Goal: Task Accomplishment & Management: Manage account settings

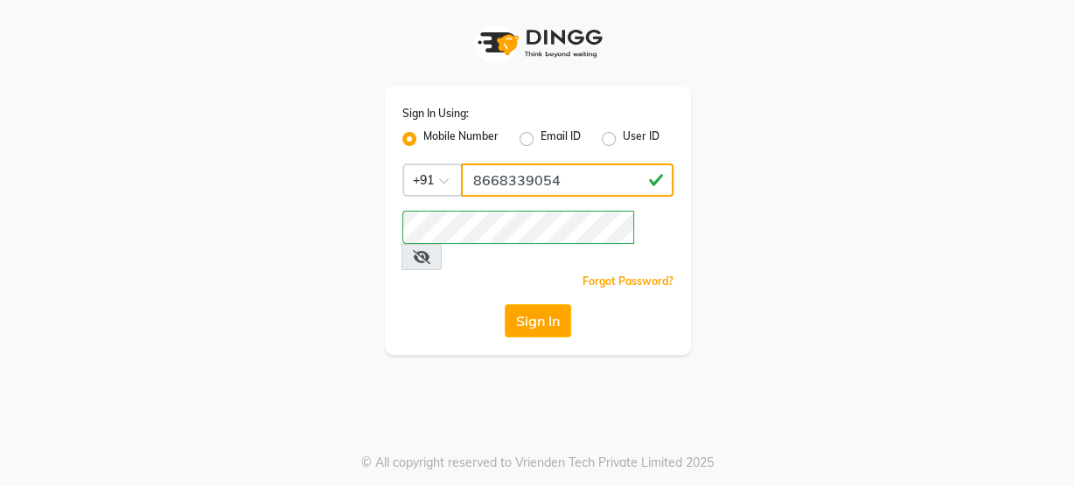
click at [558, 195] on input "8668339054" at bounding box center [567, 180] width 213 height 33
type input "8484868859"
click at [391, 287] on div "Sign In Using: Mobile Number Email ID User ID Country Code × [PHONE_NUMBER] Rem…" at bounding box center [538, 221] width 306 height 269
click at [528, 304] on button "Sign In" at bounding box center [538, 320] width 66 height 33
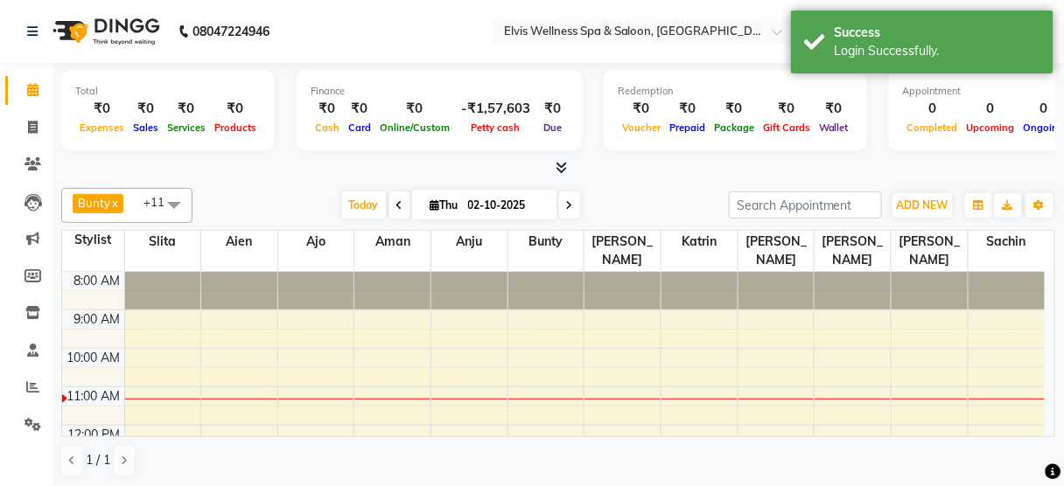
click at [175, 201] on span at bounding box center [174, 204] width 35 height 33
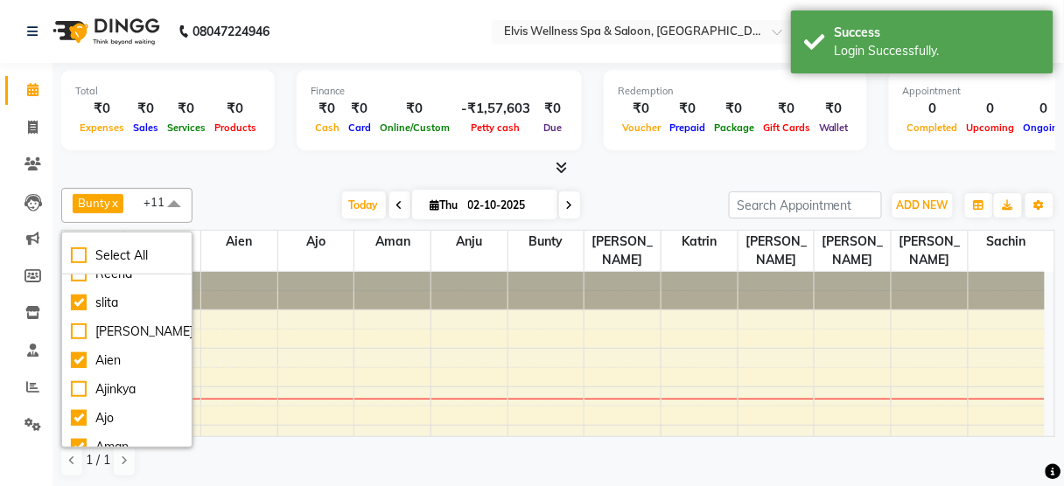
scroll to position [276, 0]
click at [119, 345] on li "Aien" at bounding box center [126, 359] width 129 height 29
checkbox input "false"
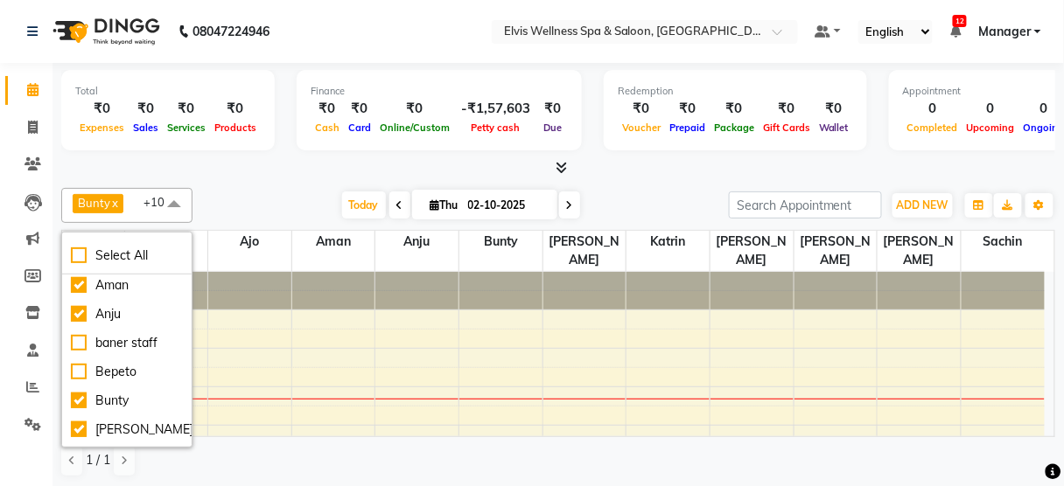
scroll to position [464, 0]
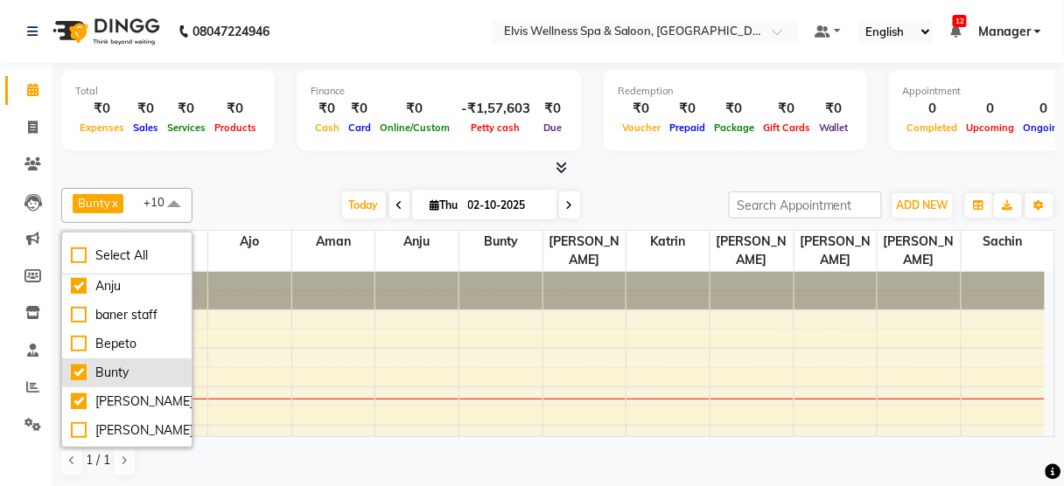
click at [119, 373] on div "Bunty" at bounding box center [127, 373] width 112 height 18
checkbox input "false"
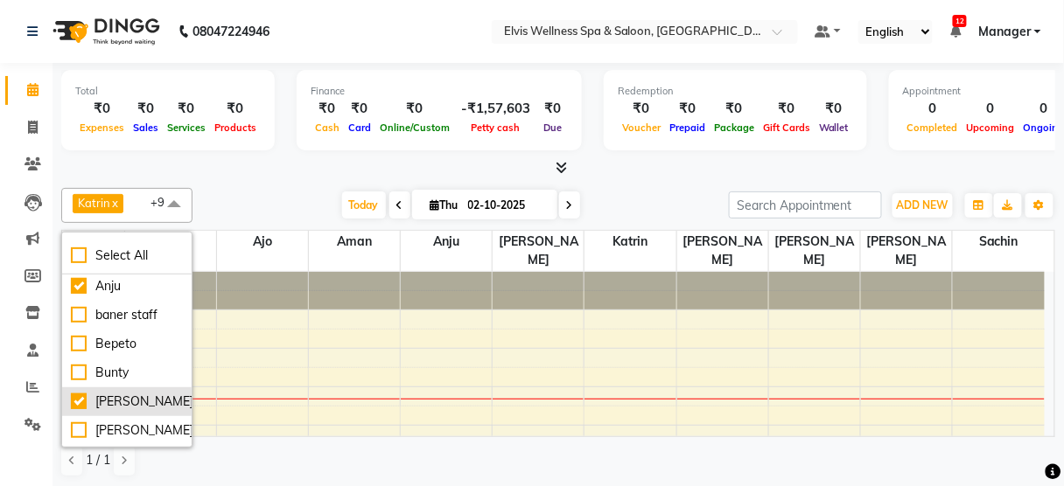
click at [133, 405] on div "[PERSON_NAME]" at bounding box center [127, 402] width 112 height 18
checkbox input "false"
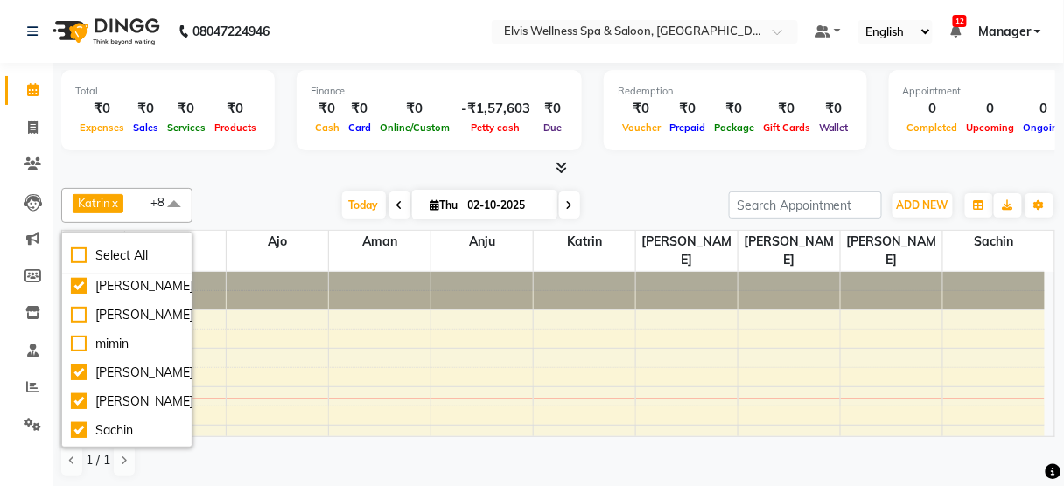
scroll to position [1000, 0]
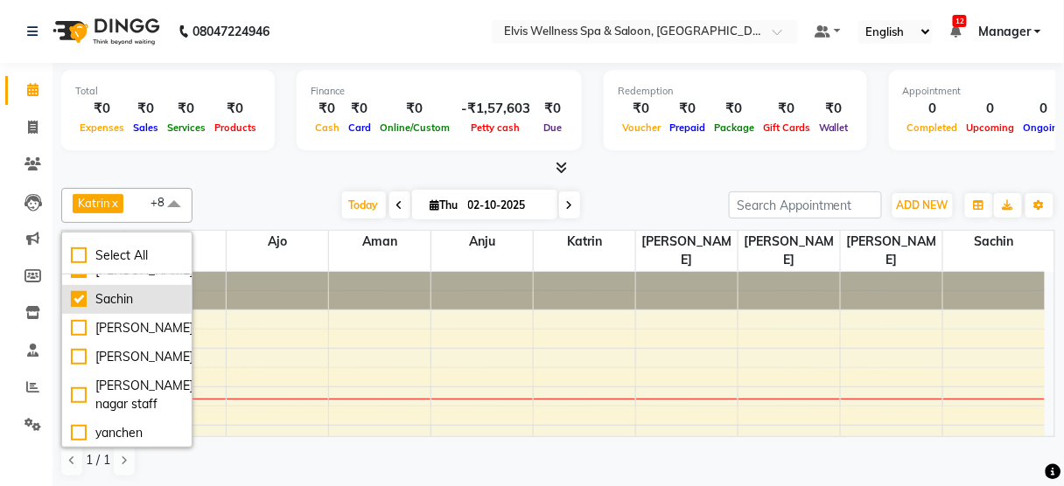
click at [131, 290] on div "Sachin" at bounding box center [127, 299] width 112 height 18
checkbox input "false"
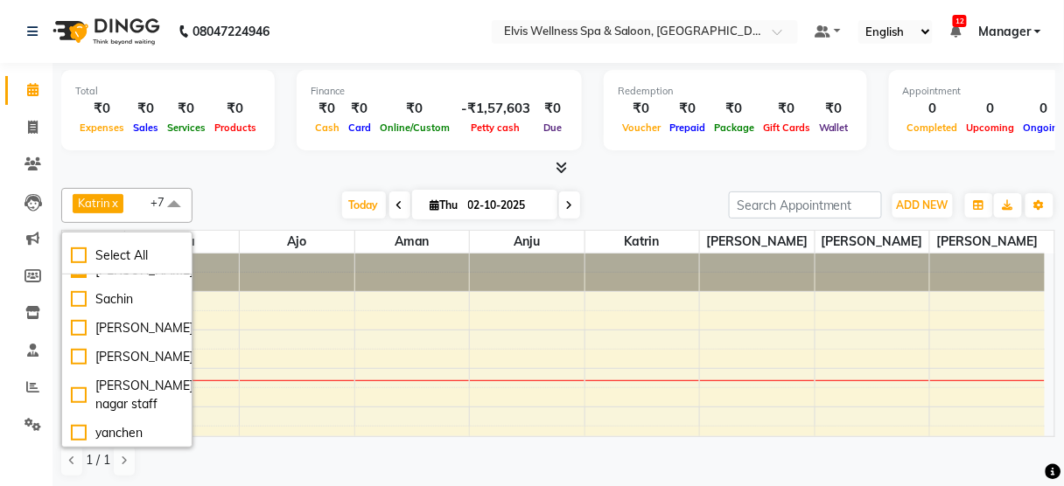
click at [267, 143] on div "Total ₹0 Expenses ₹0 Sales ₹0 Services ₹0 Products" at bounding box center [167, 110] width 213 height 80
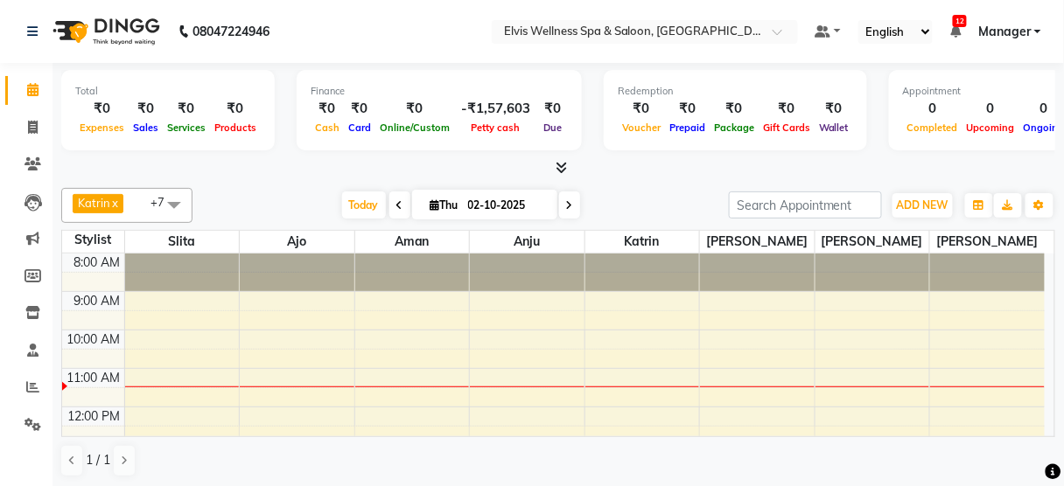
click at [397, 205] on span at bounding box center [399, 205] width 21 height 27
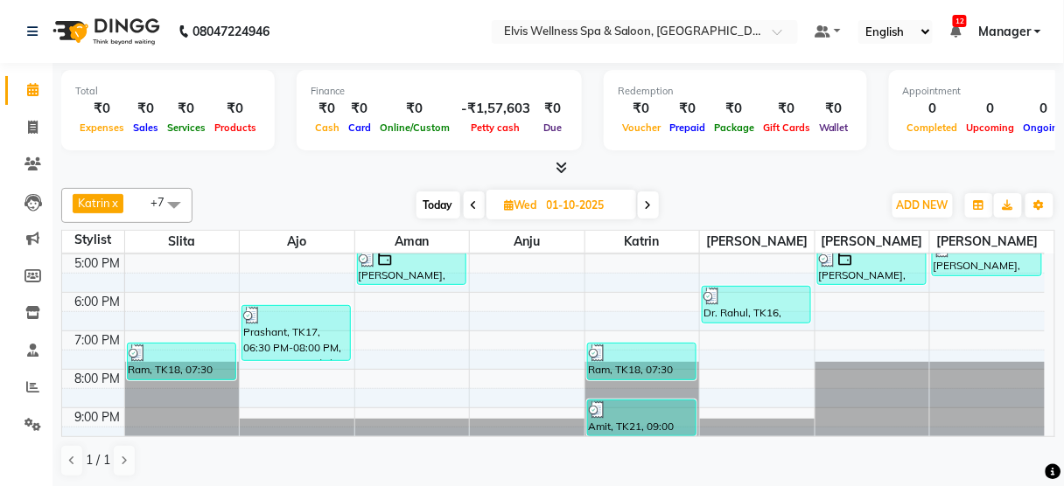
scroll to position [0, 0]
click at [428, 208] on span "Today" at bounding box center [438, 205] width 44 height 27
type input "02-10-2025"
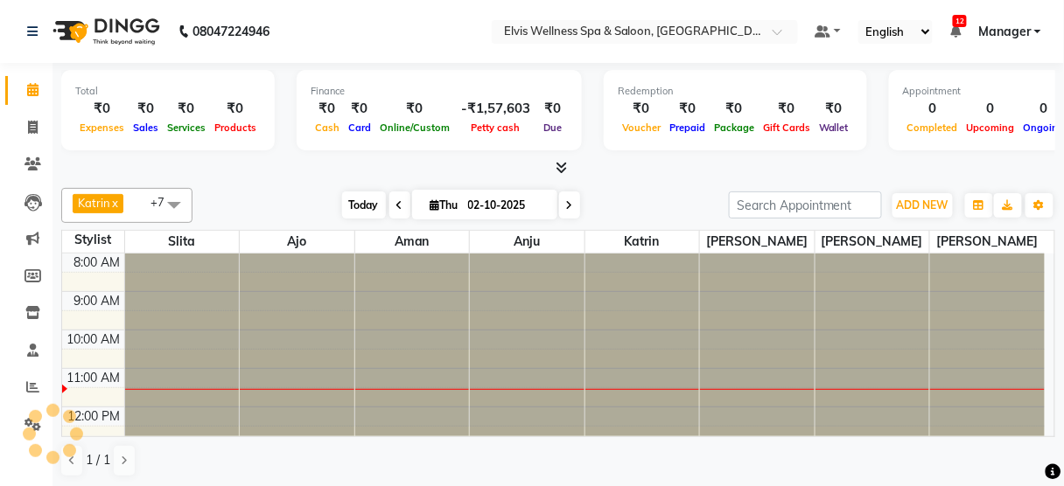
scroll to position [115, 0]
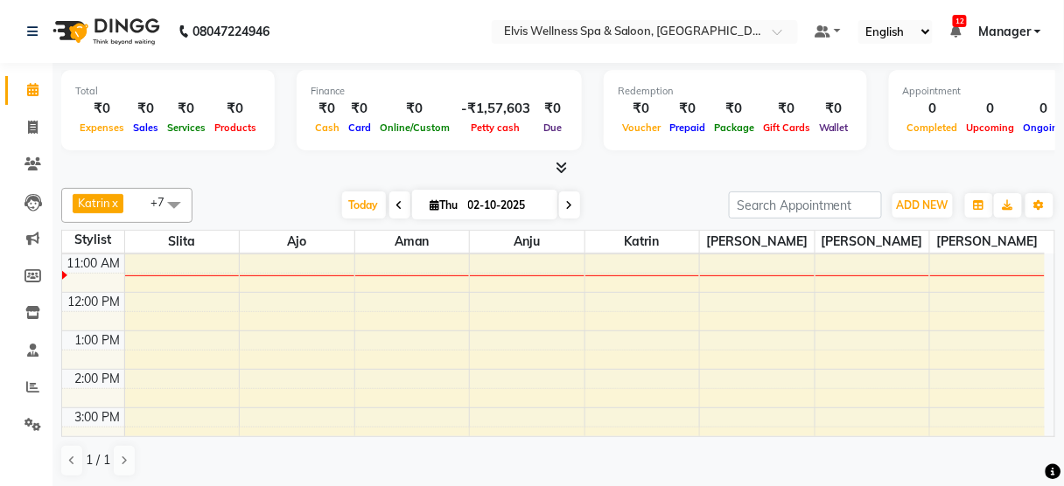
click at [238, 208] on div "Today Thu 02-10-2025" at bounding box center [460, 205] width 519 height 26
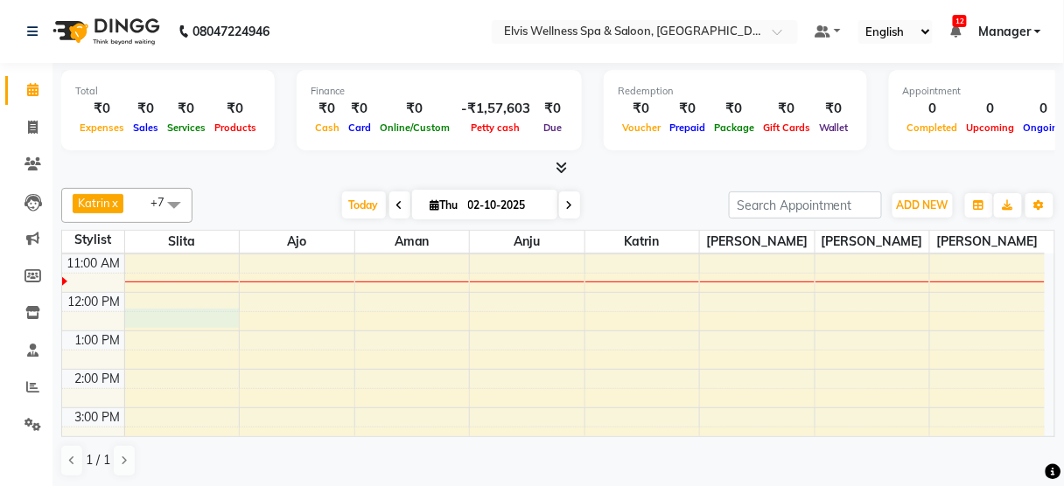
click at [225, 310] on div "8:00 AM 9:00 AM 10:00 AM 11:00 AM 12:00 PM 1:00 PM 2:00 PM 3:00 PM 4:00 PM 5:00…" at bounding box center [553, 408] width 982 height 538
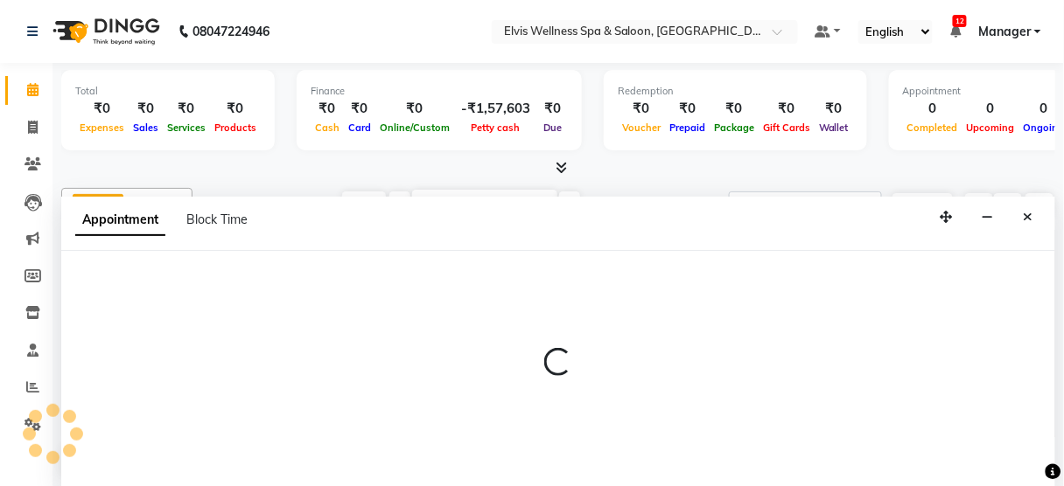
select select "39956"
select select "750"
select select "tentative"
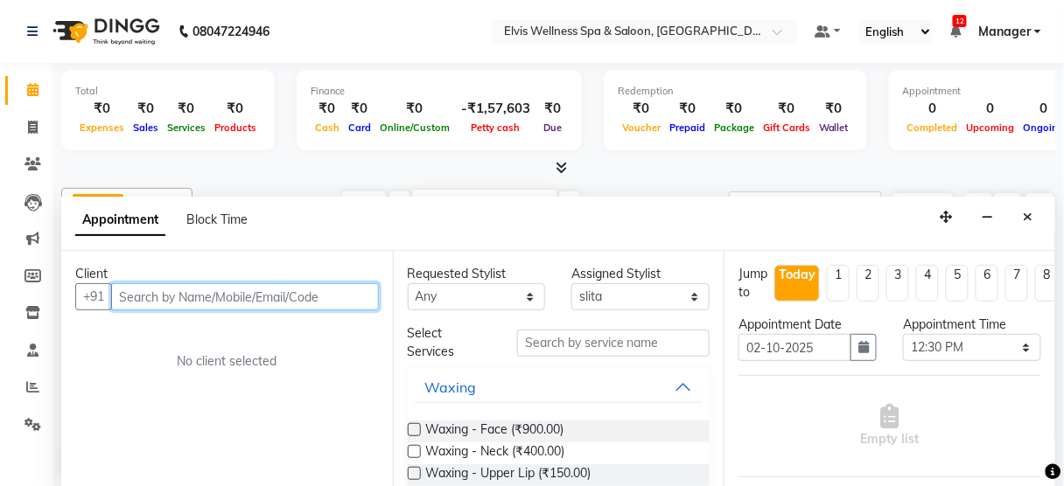
paste input "9822814627"
click at [213, 292] on input "9822814627" at bounding box center [245, 296] width 268 height 27
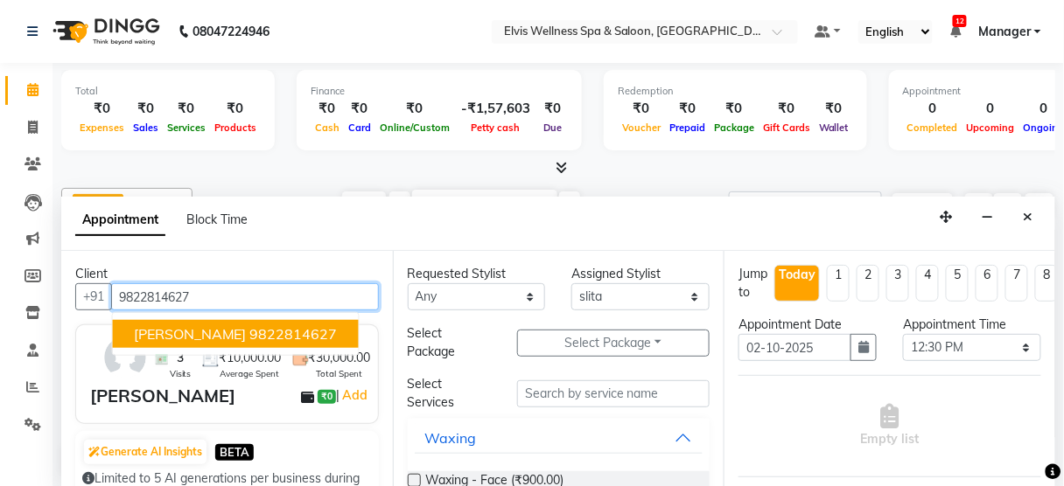
click at [250, 325] on ngb-highlight "9822814627" at bounding box center [293, 333] width 87 height 17
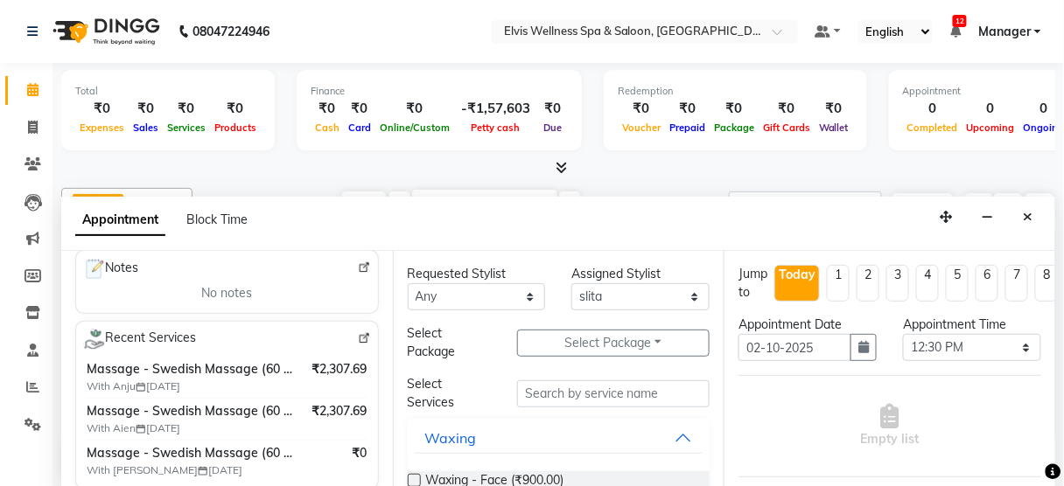
scroll to position [270, 0]
type input "9822814627"
click at [1025, 216] on icon "Close" at bounding box center [1028, 217] width 10 height 12
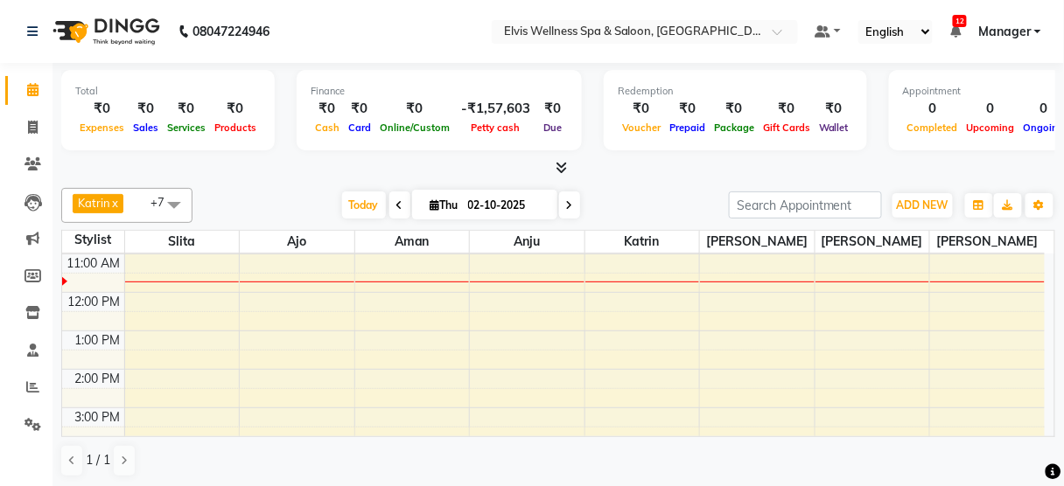
click at [429, 283] on div "8:00 AM 9:00 AM 10:00 AM 11:00 AM 12:00 PM 1:00 PM 2:00 PM 3:00 PM 4:00 PM 5:00…" at bounding box center [553, 408] width 982 height 538
select select "46426"
select select "tentative"
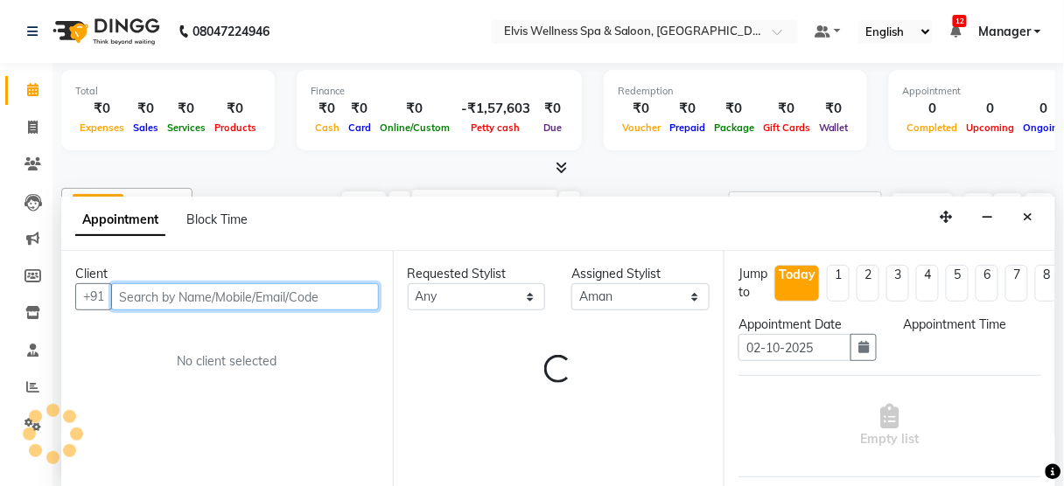
select select "690"
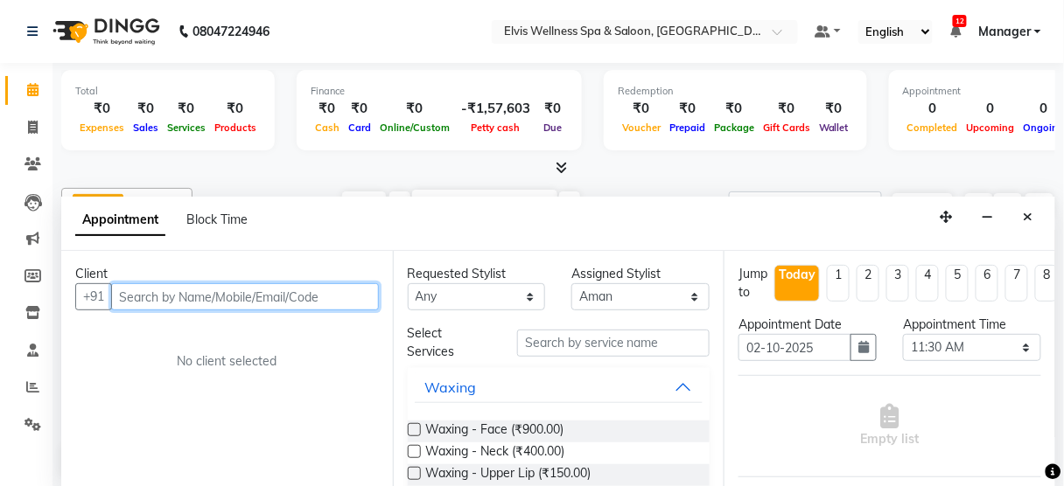
paste input "9822814627"
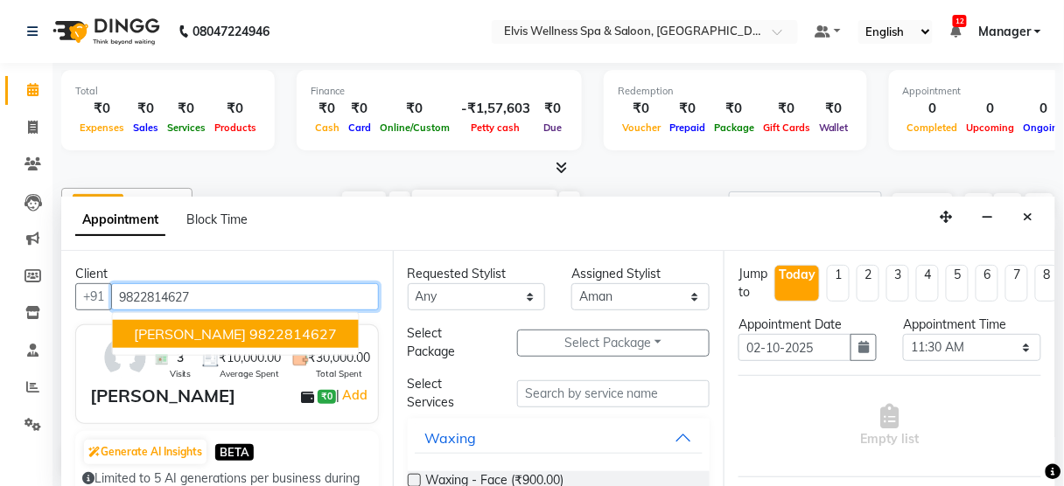
click at [213, 341] on button "[PERSON_NAME] 9822814627" at bounding box center [236, 334] width 246 height 28
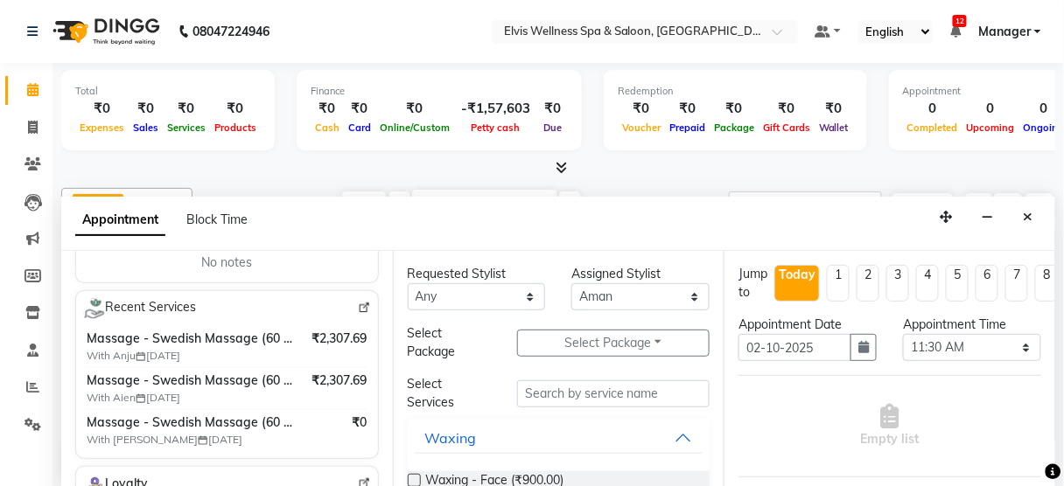
scroll to position [302, 0]
type input "9822814627"
click at [549, 385] on input "s" at bounding box center [613, 393] width 192 height 27
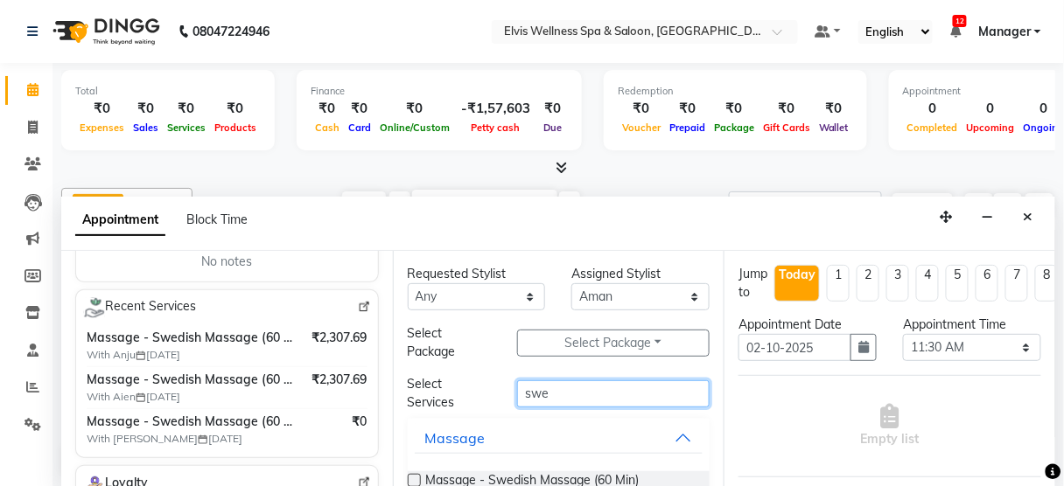
scroll to position [121, 0]
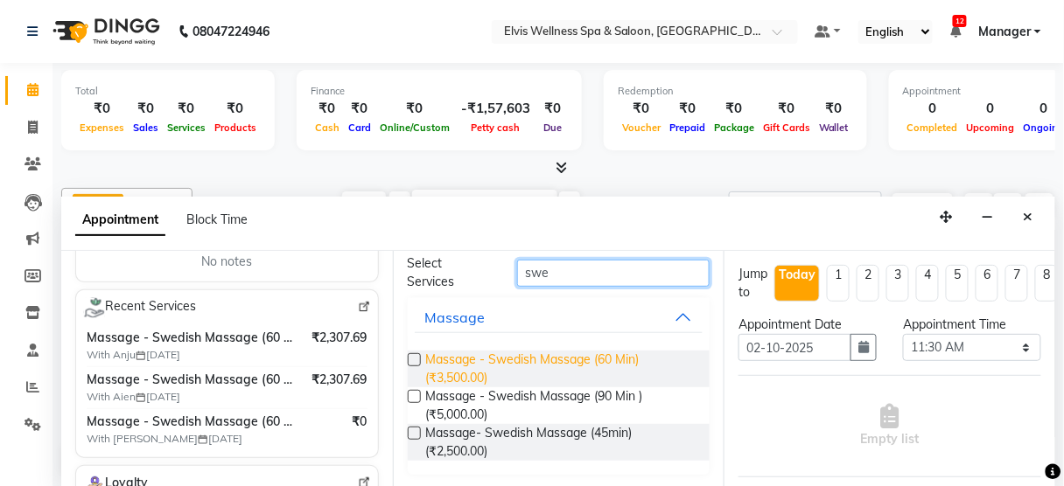
type input "swe"
click at [548, 371] on span "Massage - Swedish Massage (60 Min) (₹3,500.00)" at bounding box center [561, 369] width 270 height 37
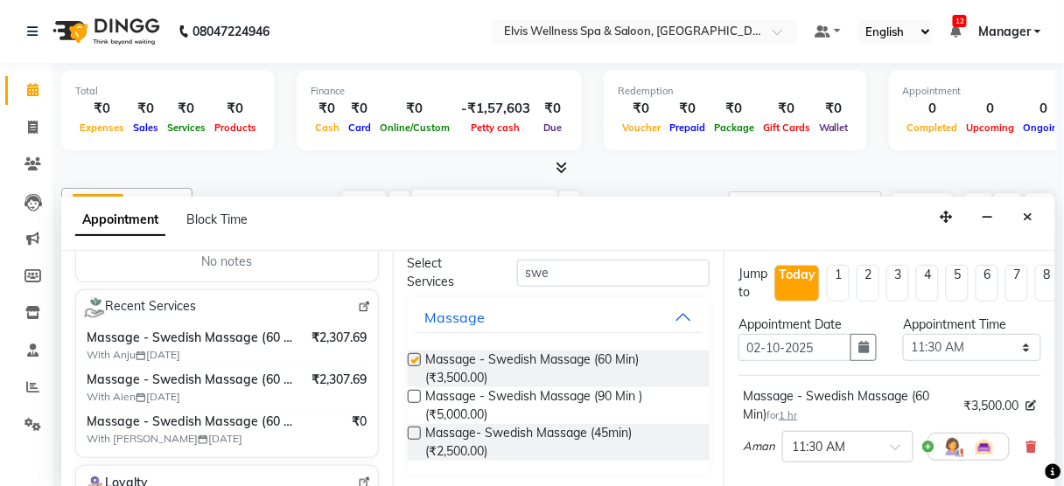
checkbox input "false"
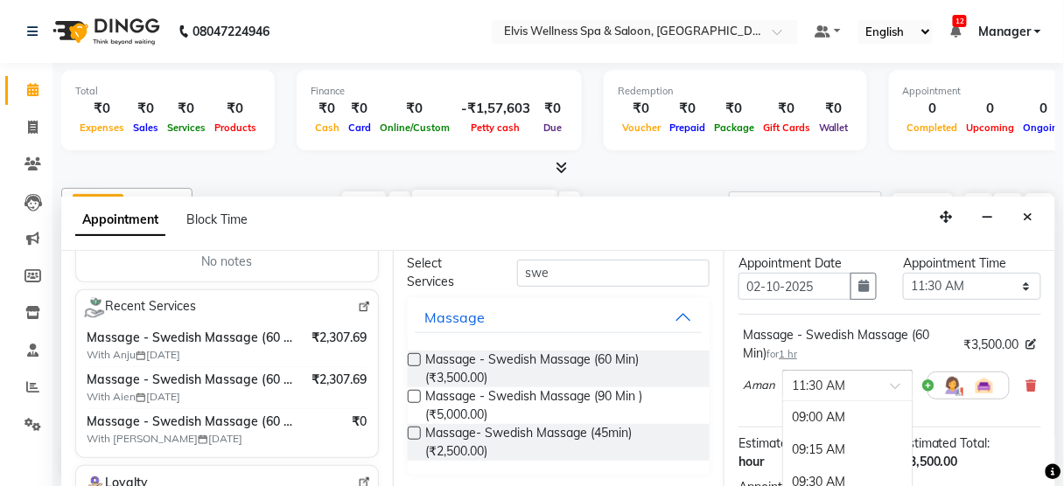
scroll to position [323, 0]
click at [844, 387] on input "text" at bounding box center [830, 384] width 77 height 18
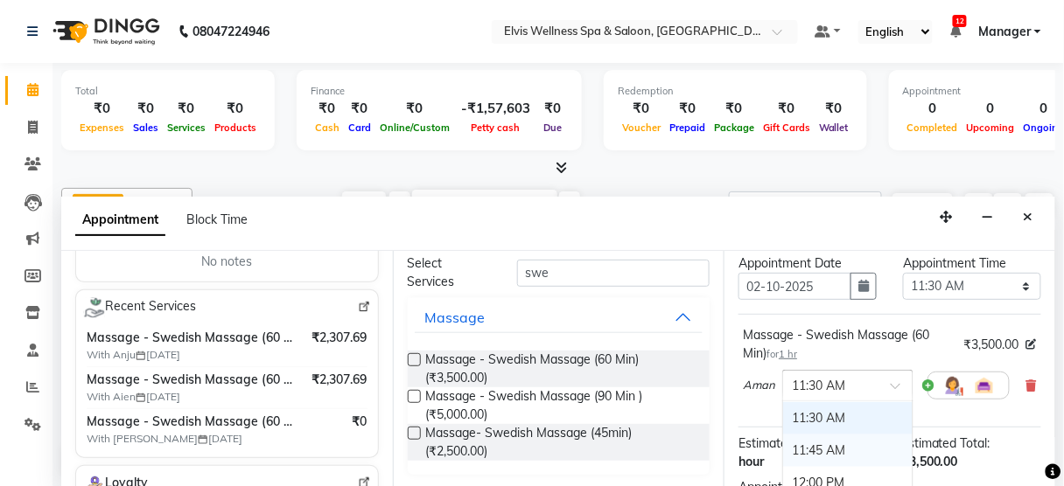
click at [830, 437] on div "11:45 AM" at bounding box center [847, 451] width 129 height 32
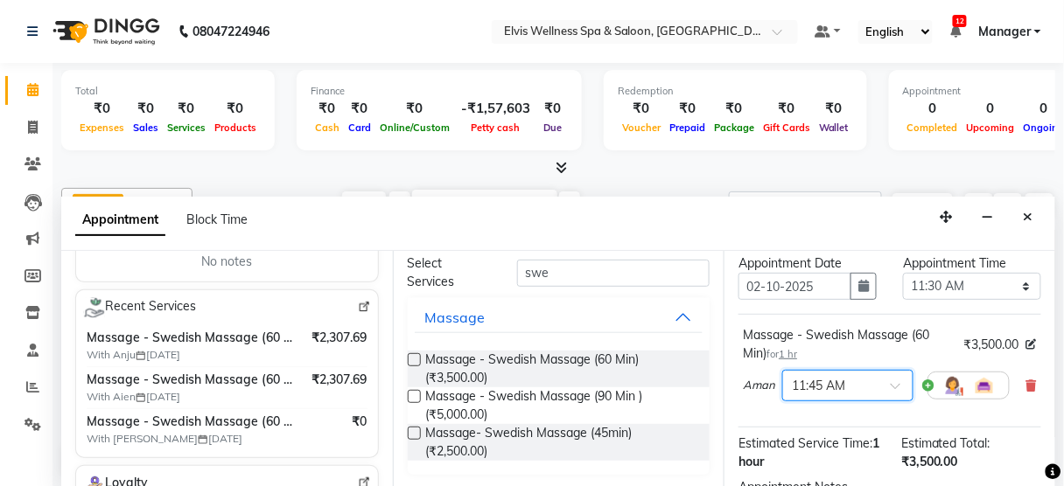
scroll to position [283, 0]
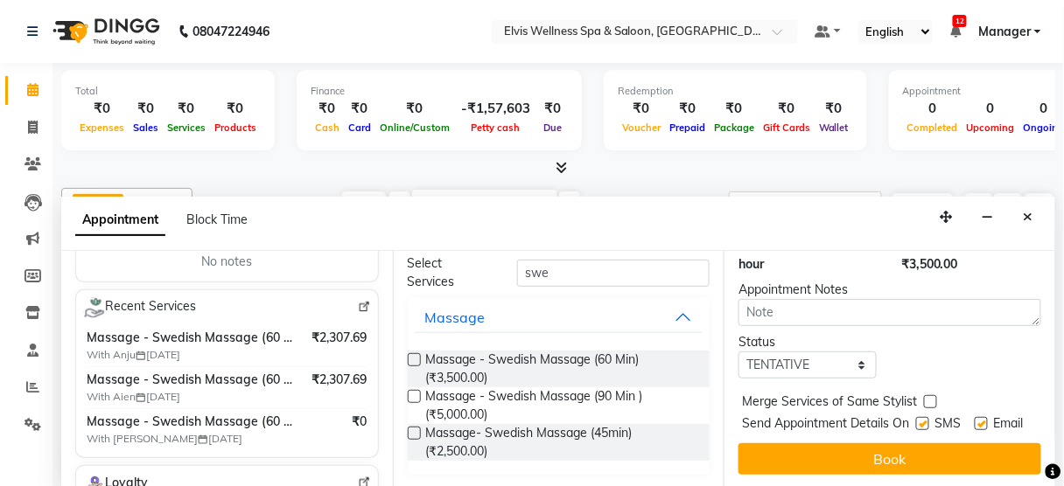
click at [916, 417] on label at bounding box center [922, 423] width 13 height 13
click at [916, 420] on input "checkbox" at bounding box center [921, 425] width 11 height 11
checkbox input "false"
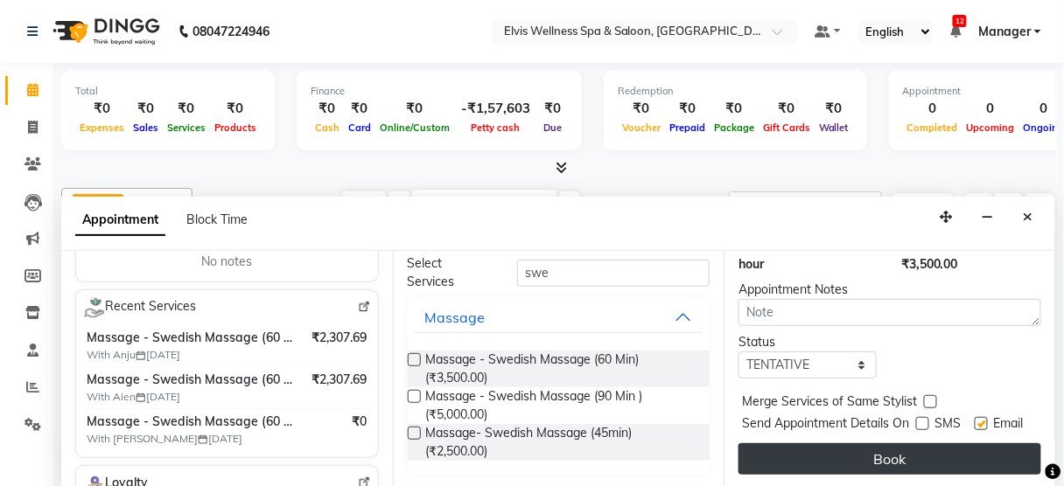
click at [902, 457] on button "Book" at bounding box center [889, 458] width 303 height 31
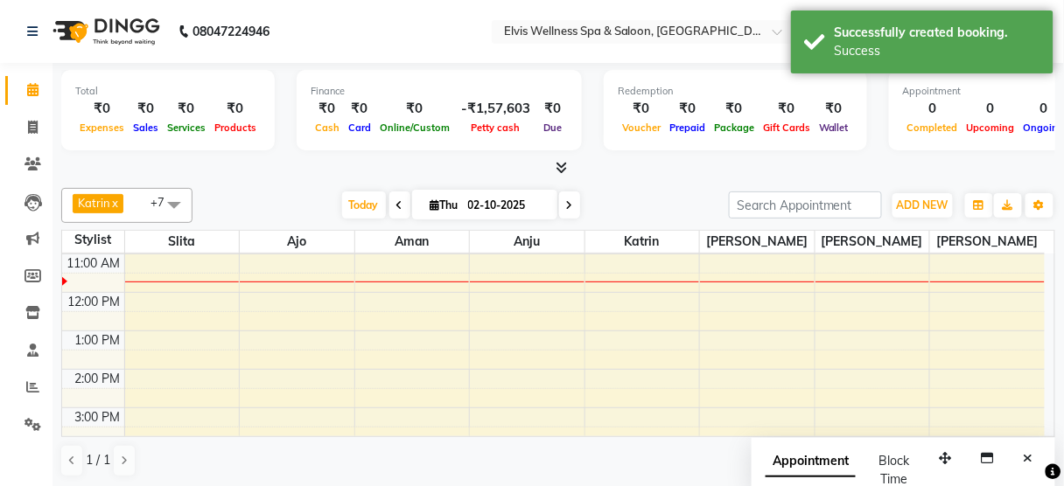
scroll to position [0, 0]
click at [1024, 463] on button "Close" at bounding box center [1028, 458] width 25 height 27
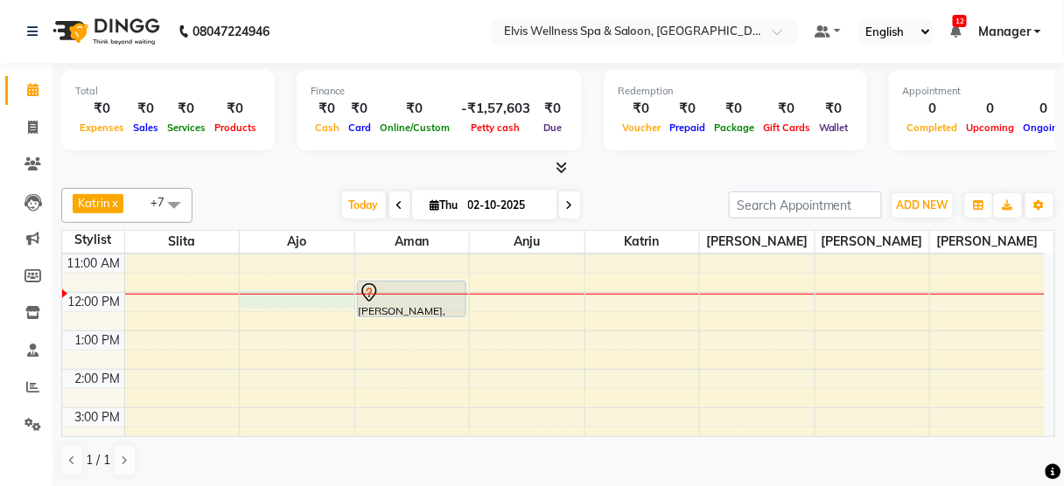
click at [295, 290] on div "8:00 AM 9:00 AM 10:00 AM 11:00 AM 12:00 PM 1:00 PM 2:00 PM 3:00 PM 4:00 PM 5:00…" at bounding box center [553, 408] width 982 height 538
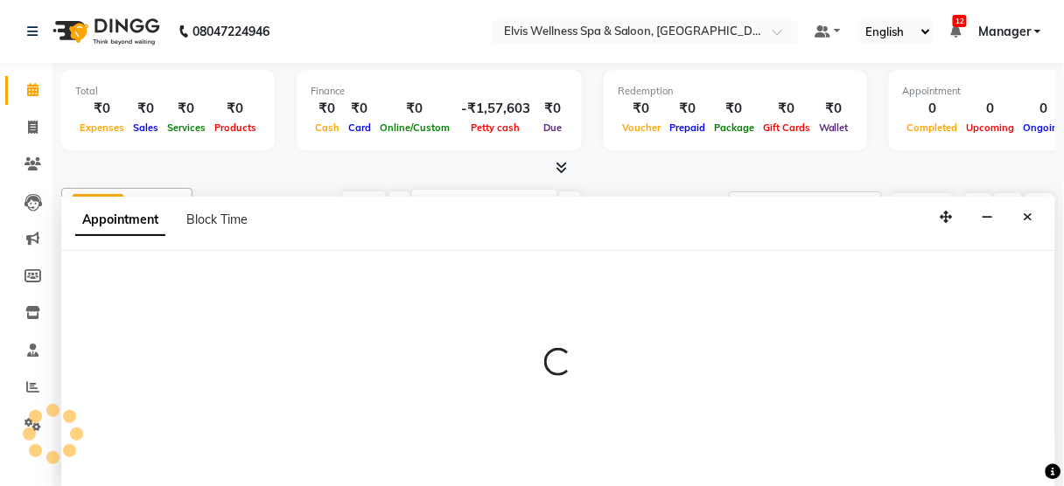
select select "89118"
select select "tentative"
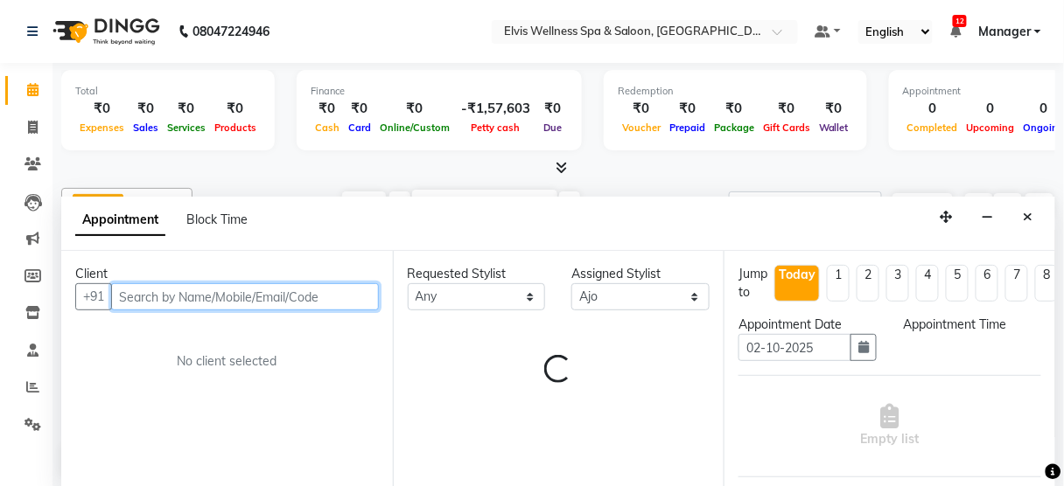
select select "720"
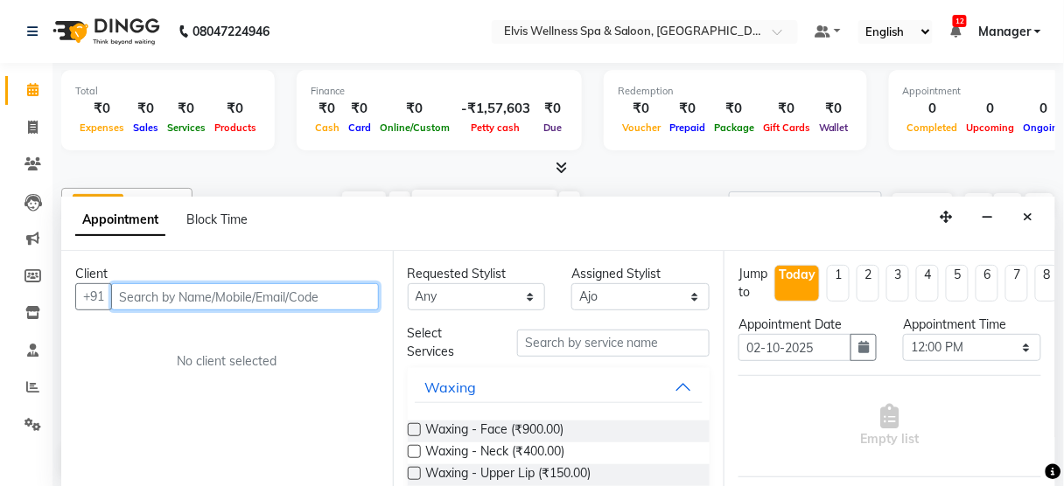
click at [202, 283] on input "text" at bounding box center [245, 296] width 268 height 27
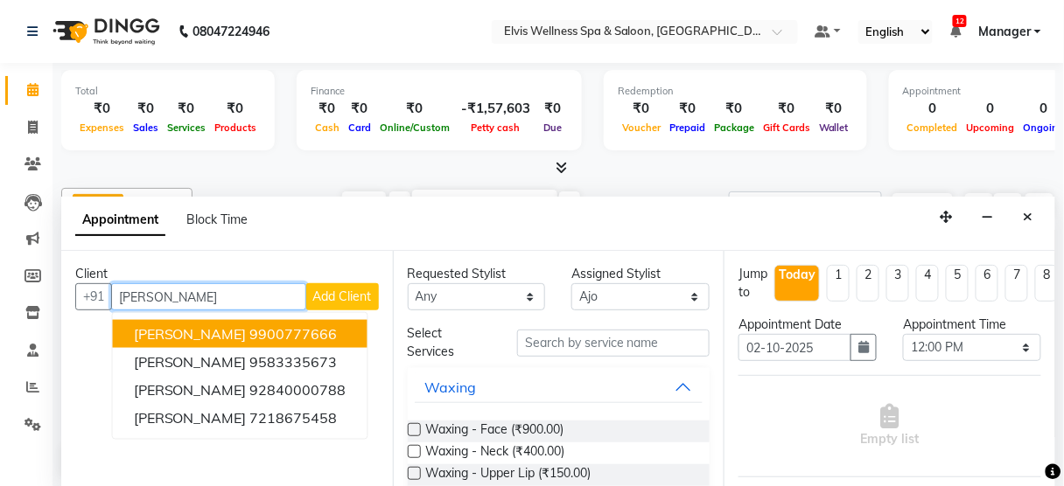
click at [250, 331] on ngb-highlight "9900777666" at bounding box center [293, 333] width 87 height 17
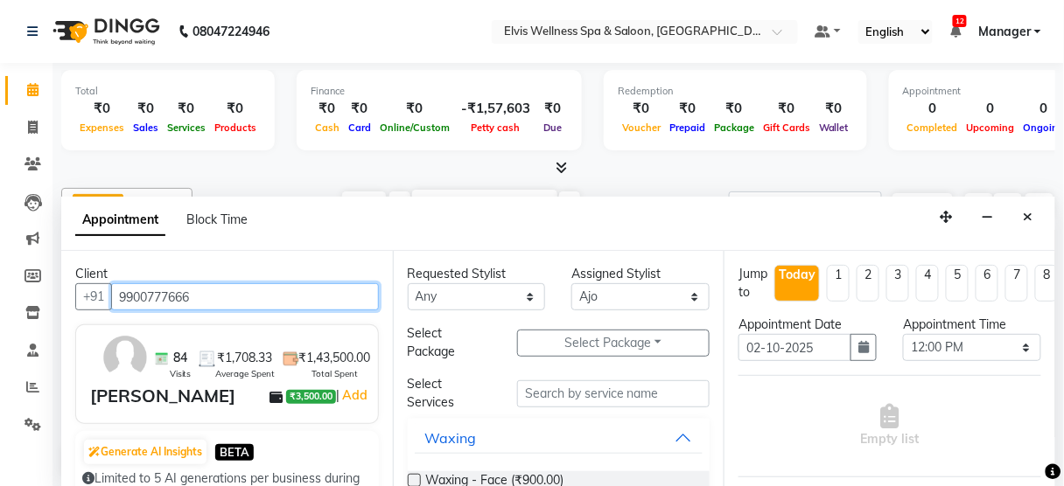
type input "9900777666"
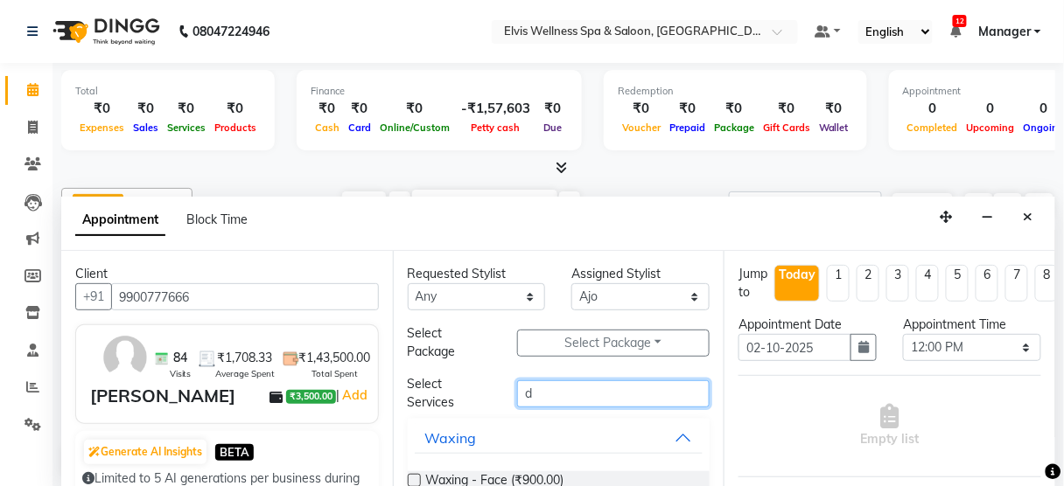
click at [570, 390] on input "d" at bounding box center [613, 393] width 192 height 27
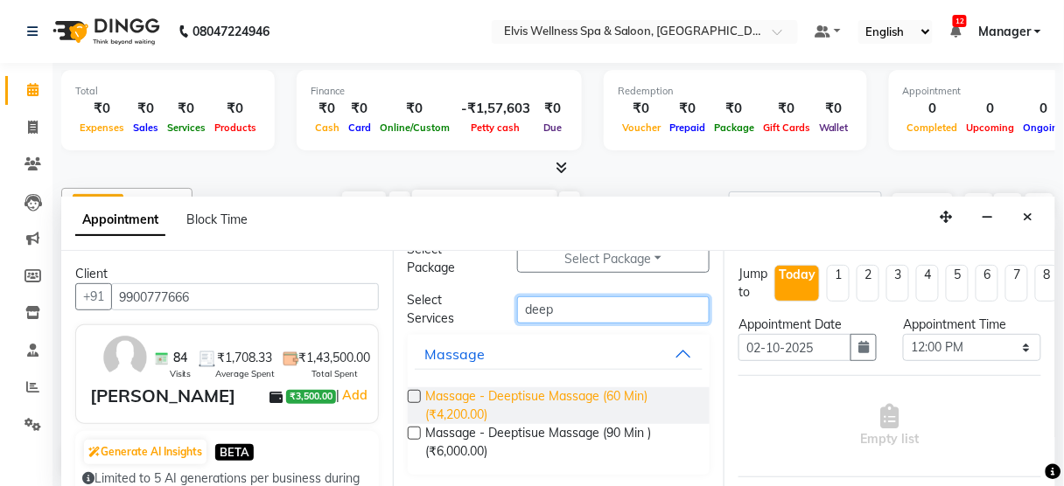
type input "deep"
click at [567, 402] on span "Massage - Deeptisue Massage (60 Min) (₹4,200.00)" at bounding box center [561, 405] width 270 height 37
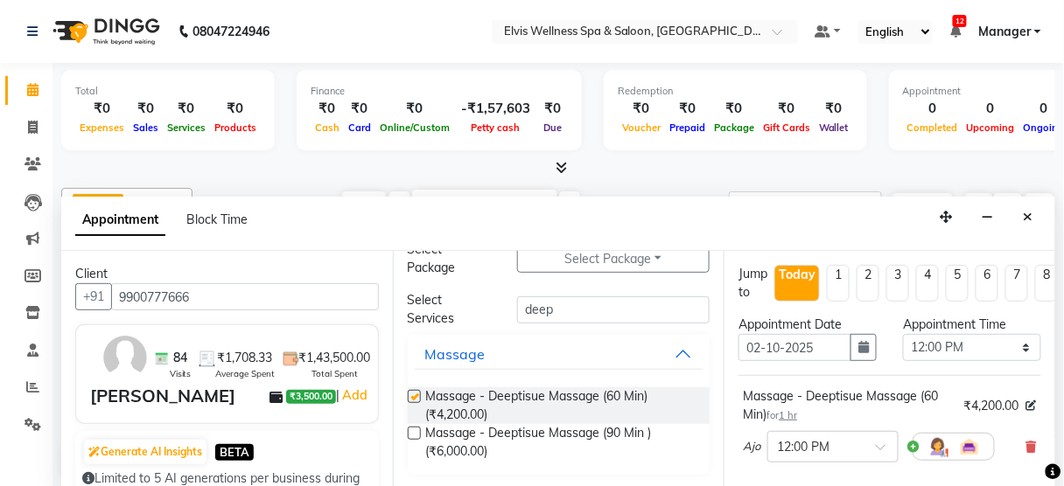
checkbox input "false"
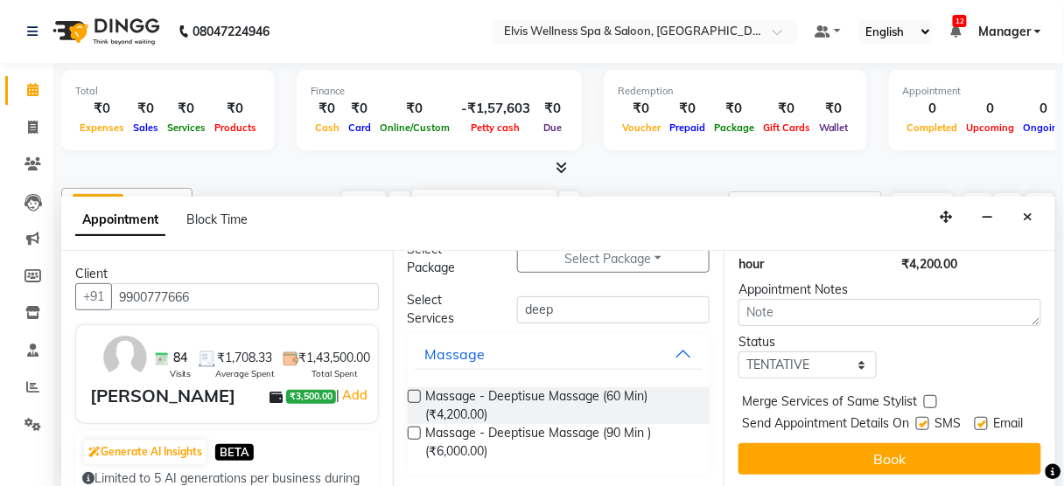
click at [916, 417] on label at bounding box center [922, 423] width 13 height 13
click at [916, 420] on input "checkbox" at bounding box center [921, 425] width 11 height 11
checkbox input "false"
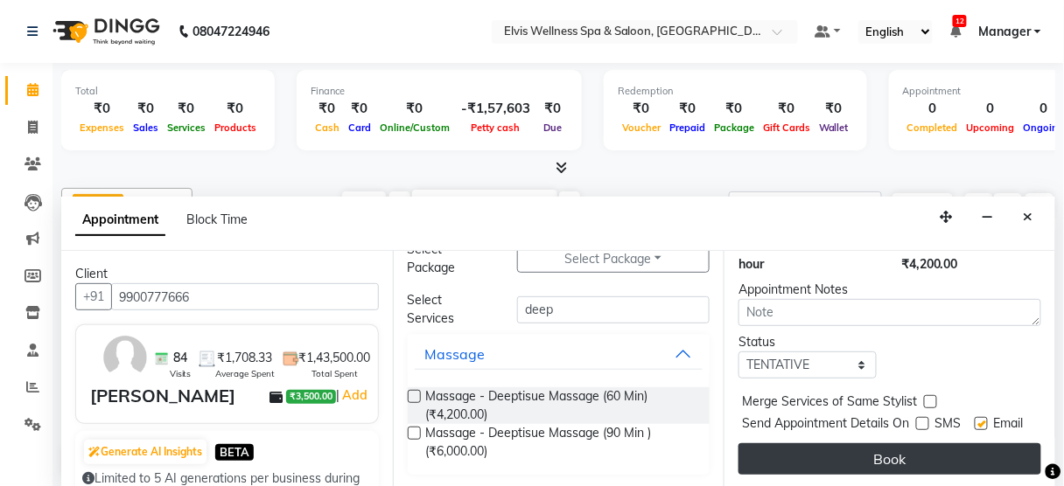
click at [900, 443] on button "Book" at bounding box center [889, 458] width 303 height 31
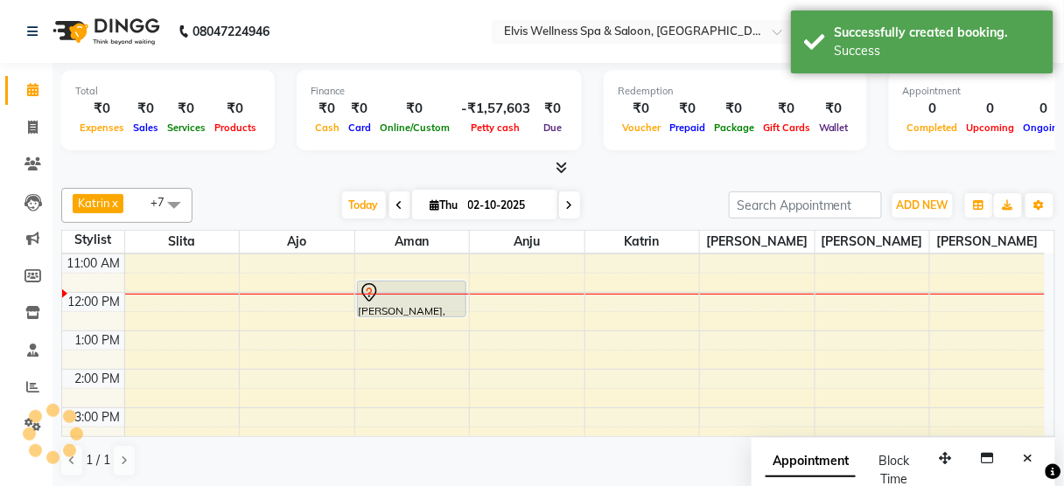
scroll to position [0, 0]
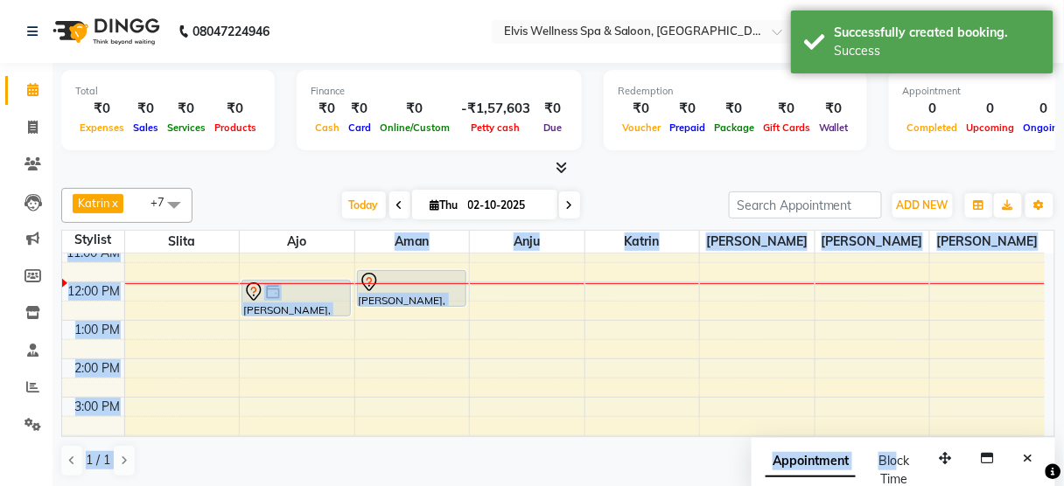
drag, startPoint x: 900, startPoint y: 443, endPoint x: 333, endPoint y: 228, distance: 606.3
click at [333, 228] on div "Katrin x [PERSON_NAME] x [PERSON_NAME] x slita x Anju x Ajo x [PERSON_NAME] x +…" at bounding box center [558, 333] width 994 height 304
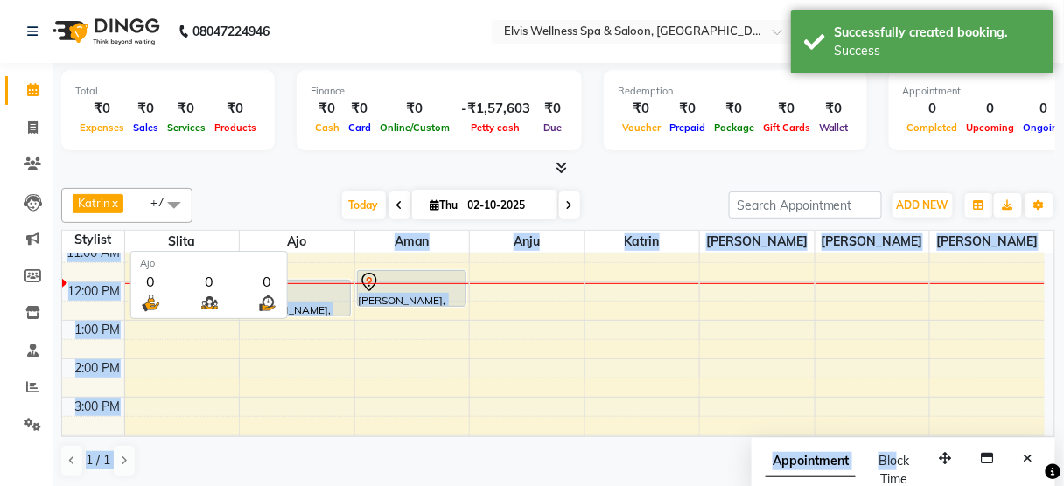
scroll to position [2, 0]
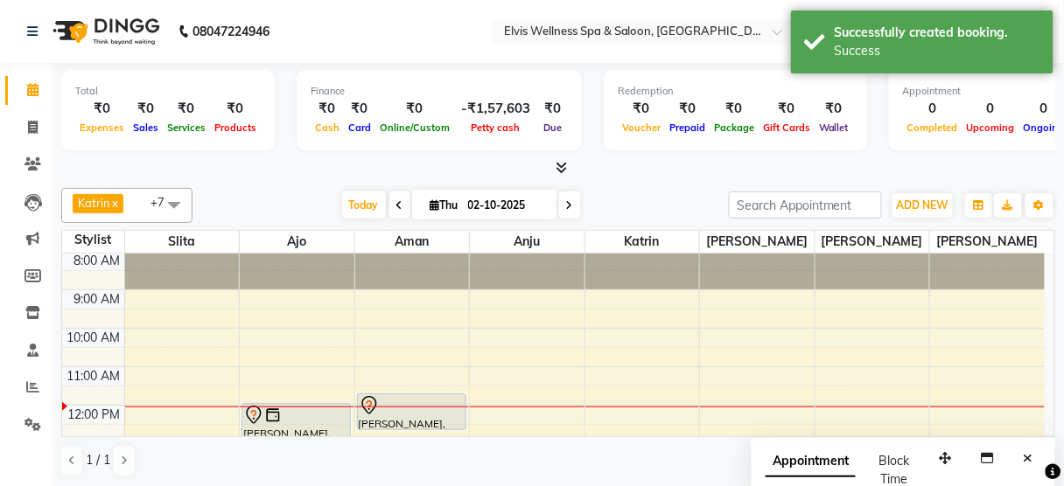
click at [252, 185] on div "Katrin x [PERSON_NAME] x [PERSON_NAME] x slita x Anju x Ajo x [PERSON_NAME] x +…" at bounding box center [558, 333] width 994 height 304
click at [1026, 459] on icon "Close" at bounding box center [1028, 458] width 10 height 12
click at [34, 160] on icon at bounding box center [32, 163] width 17 height 13
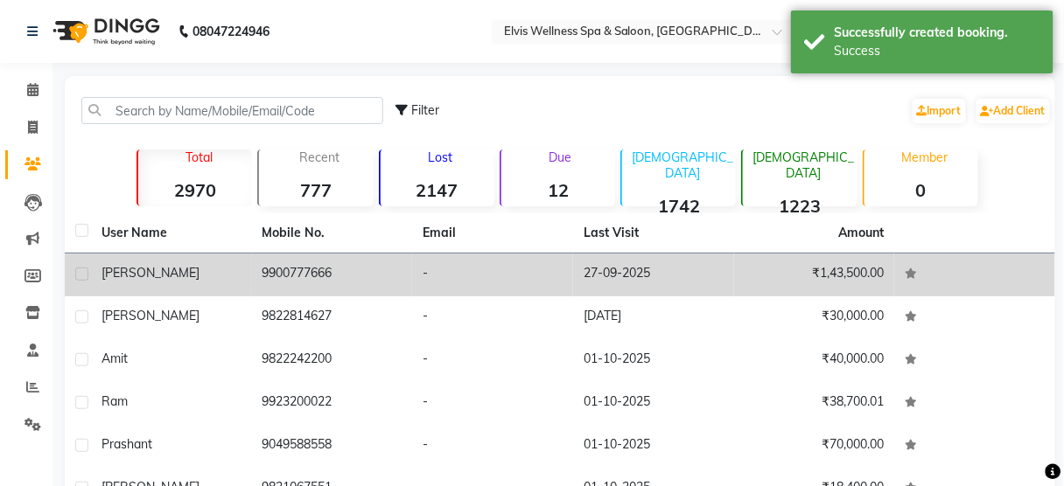
click at [247, 269] on td "[PERSON_NAME]" at bounding box center [171, 275] width 161 height 43
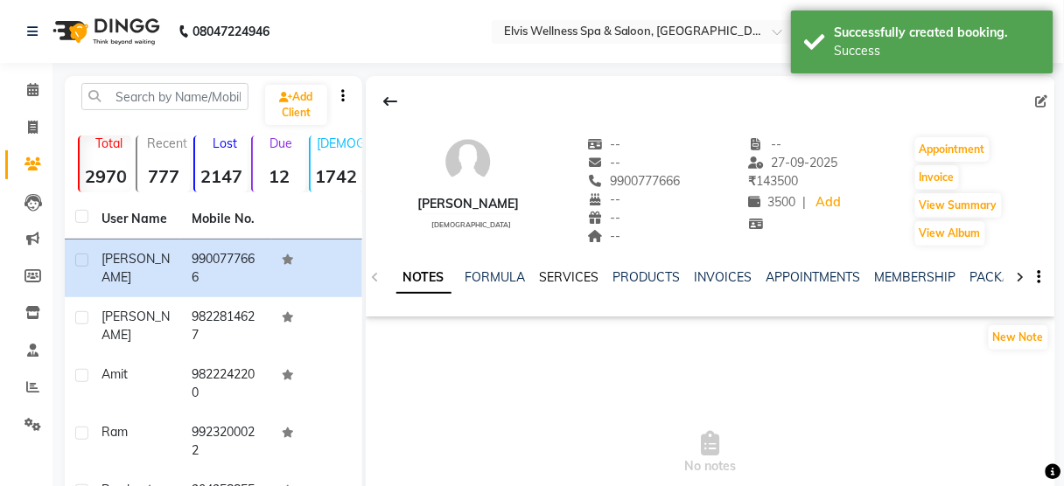
click at [588, 275] on link "SERVICES" at bounding box center [569, 277] width 59 height 16
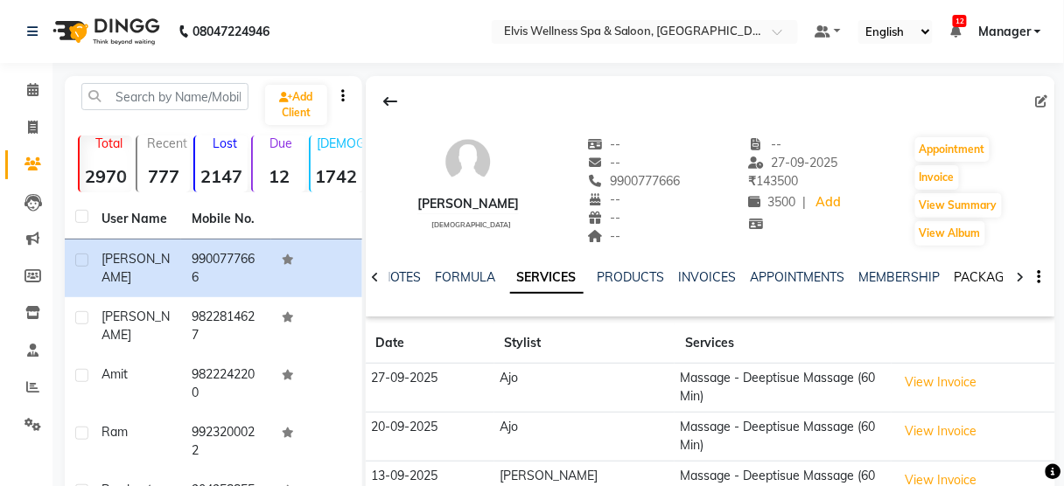
click at [966, 279] on link "PACKAGES" at bounding box center [986, 277] width 65 height 16
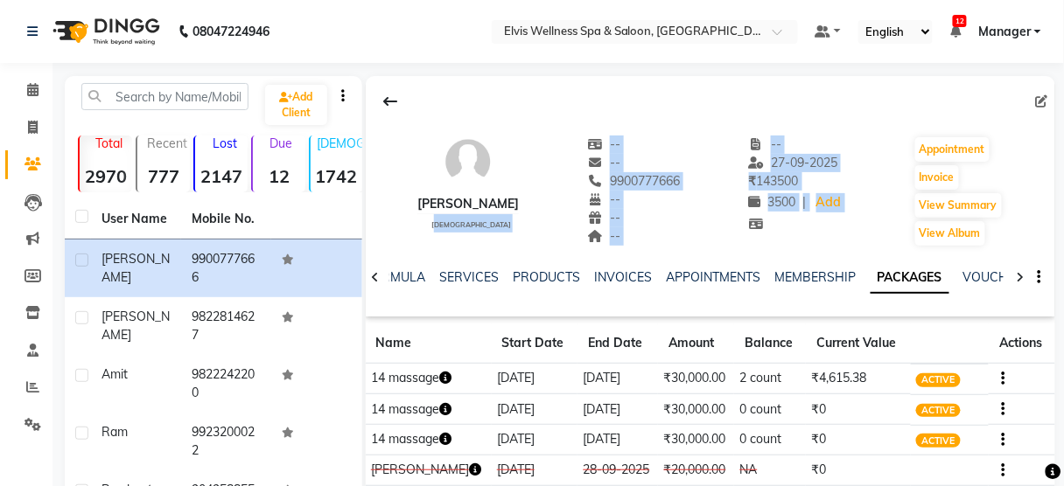
drag, startPoint x: 452, startPoint y: 249, endPoint x: 399, endPoint y: 241, distance: 54.1
click at [399, 241] on div "[PERSON_NAME] [DEMOGRAPHIC_DATA] -- -- 9900777666 -- -- -- -- [DATE] ₹ 143500 3…" at bounding box center [710, 196] width 689 height 241
click at [399, 241] on div "[PERSON_NAME] [DEMOGRAPHIC_DATA] -- -- 9900777666 -- -- -- -- [DATE] ₹ 143500 3…" at bounding box center [710, 182] width 689 height 129
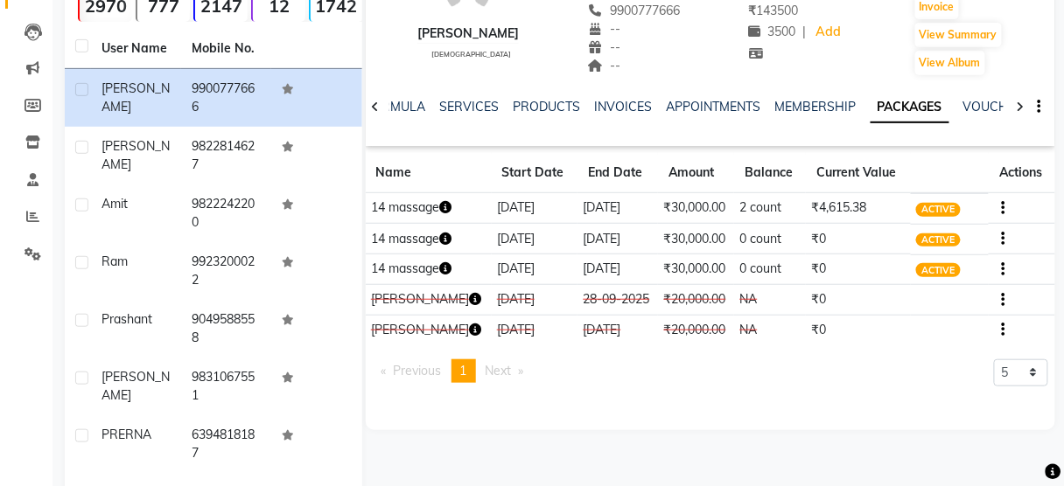
scroll to position [172, 0]
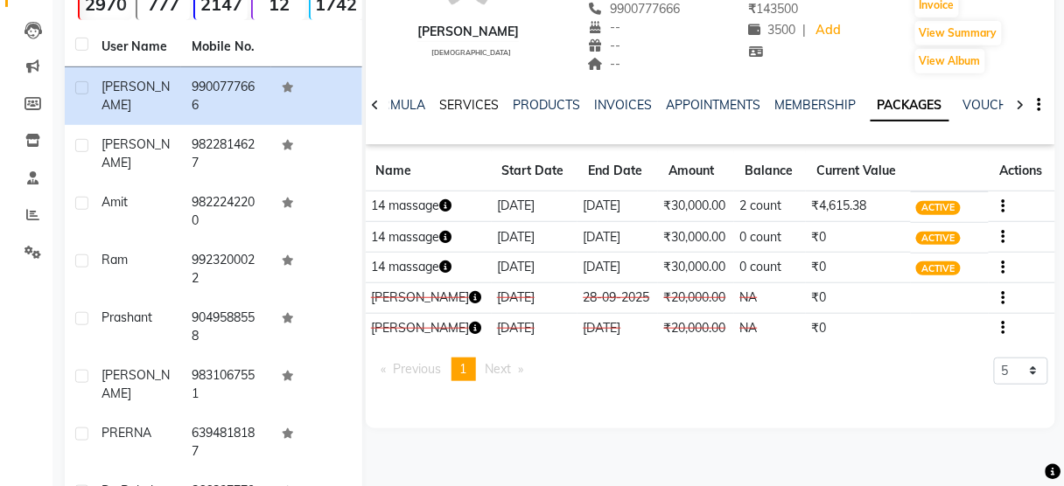
click at [471, 100] on link "SERVICES" at bounding box center [469, 105] width 59 height 16
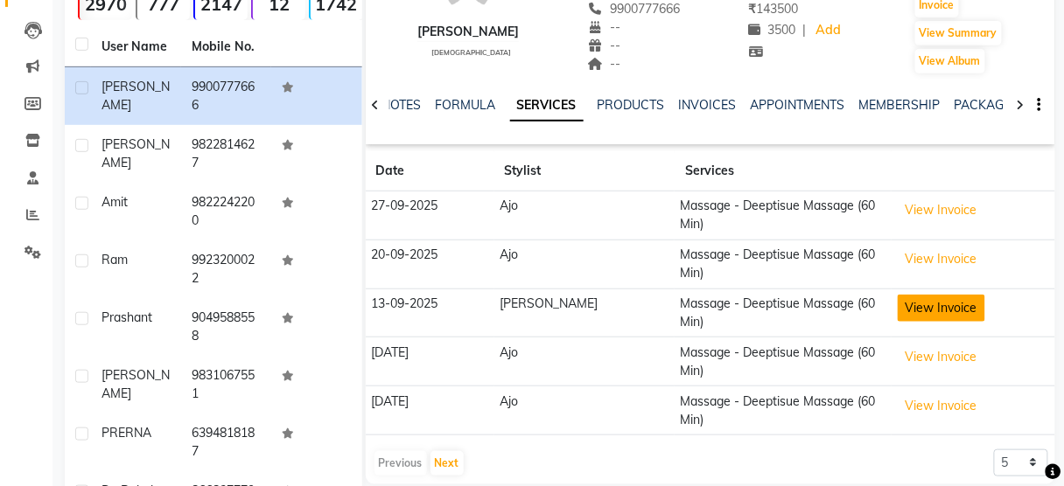
scroll to position [314, 0]
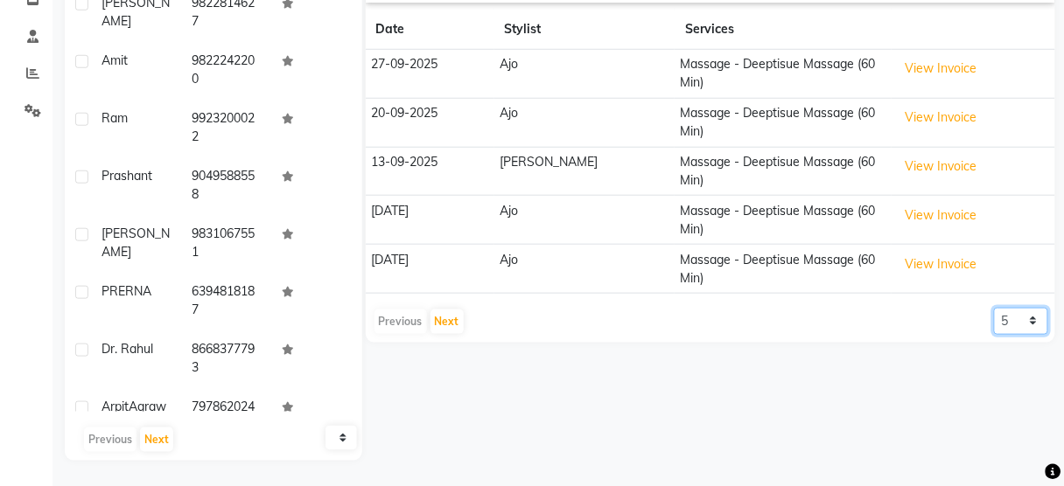
click at [1019, 308] on select "5 10 50 100 500" at bounding box center [1021, 321] width 54 height 27
select select "100"
click at [994, 308] on select "5 10 50 100 500" at bounding box center [1021, 321] width 54 height 27
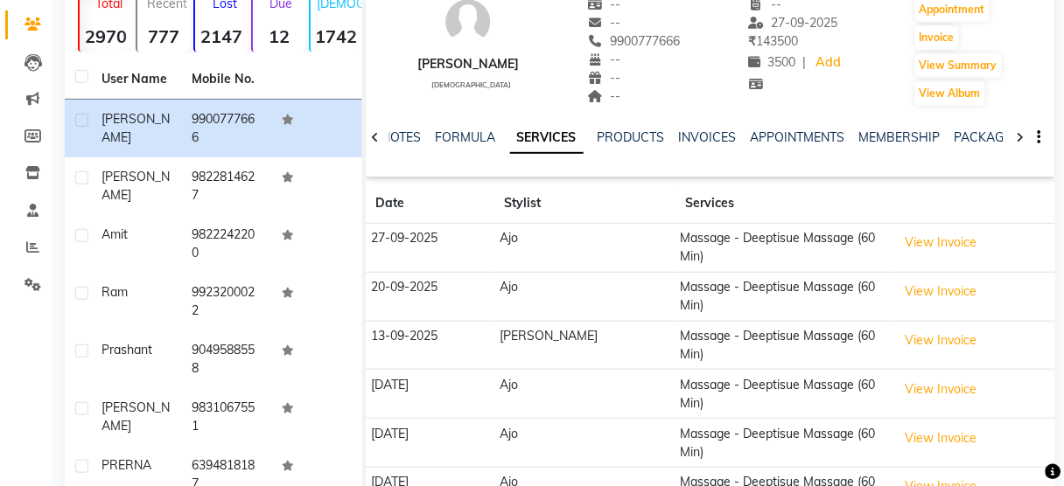
scroll to position [124, 0]
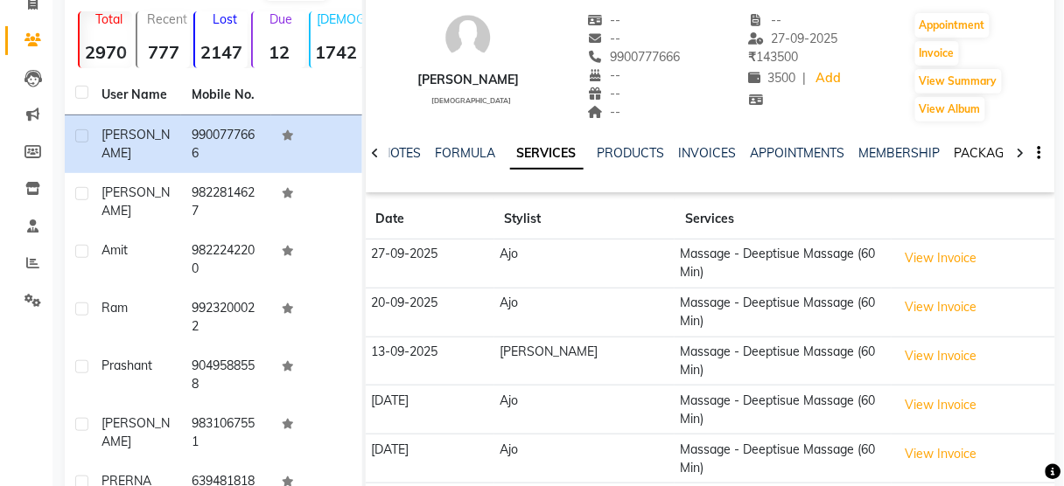
click at [982, 153] on link "PACKAGES" at bounding box center [986, 153] width 65 height 16
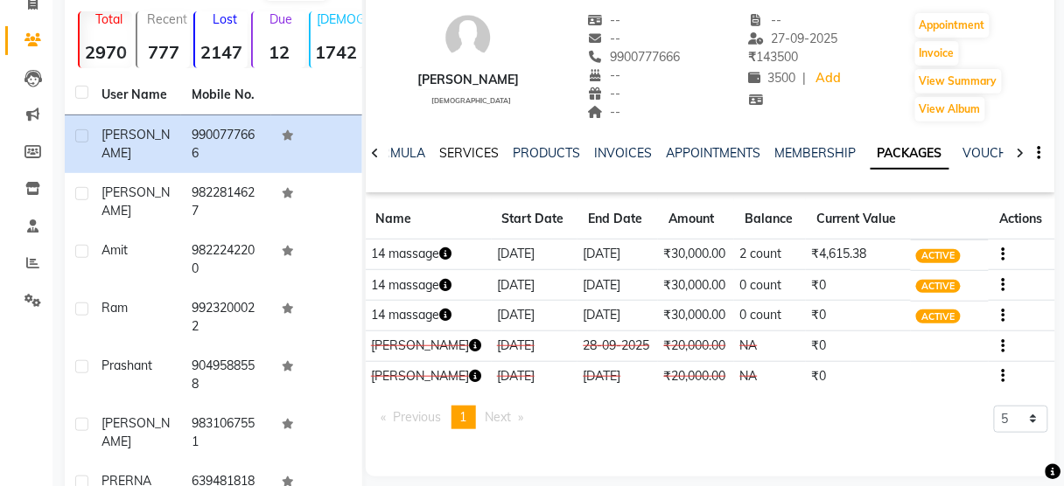
click at [457, 149] on link "SERVICES" at bounding box center [469, 153] width 59 height 16
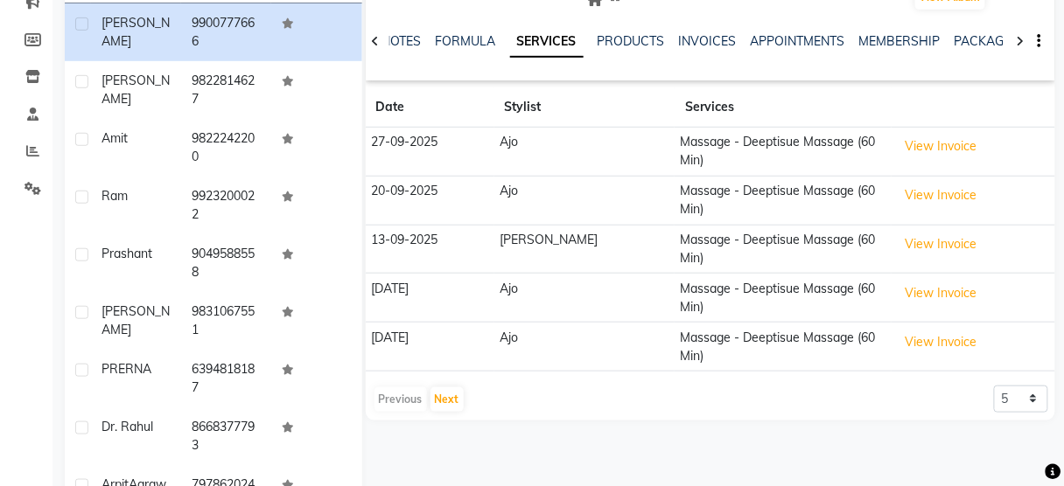
scroll to position [239, 0]
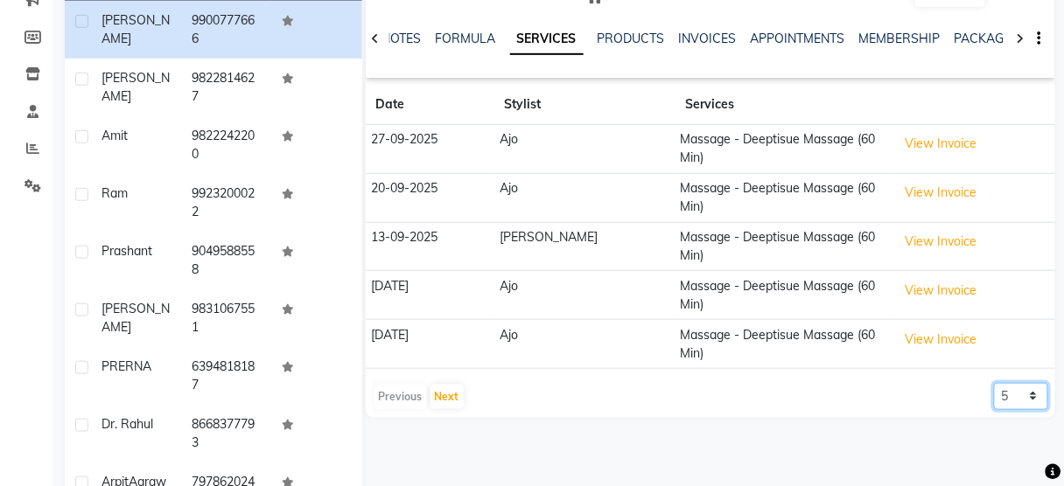
click at [1036, 383] on select "5 10 50 100 500" at bounding box center [1021, 396] width 54 height 27
select select "100"
click at [994, 383] on select "5 10 50 100 500" at bounding box center [1021, 396] width 54 height 27
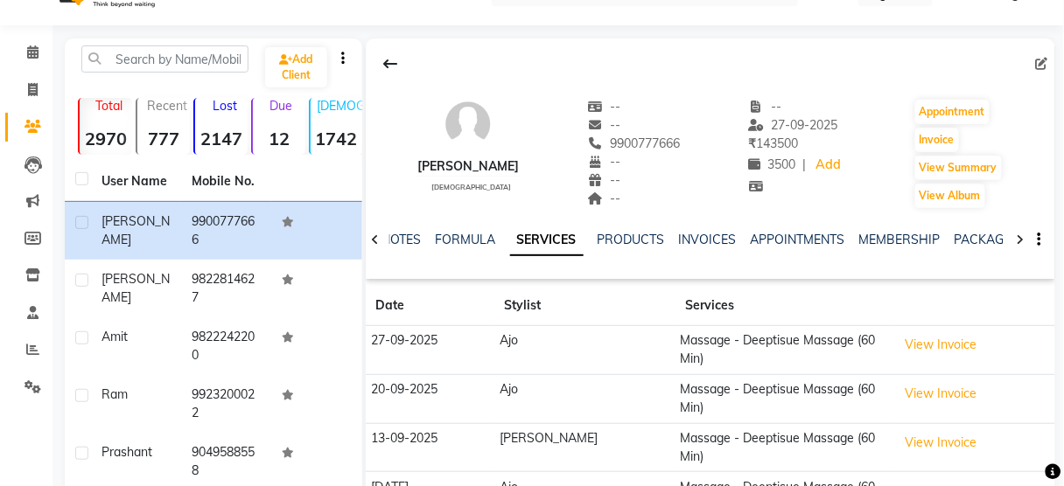
scroll to position [35, 0]
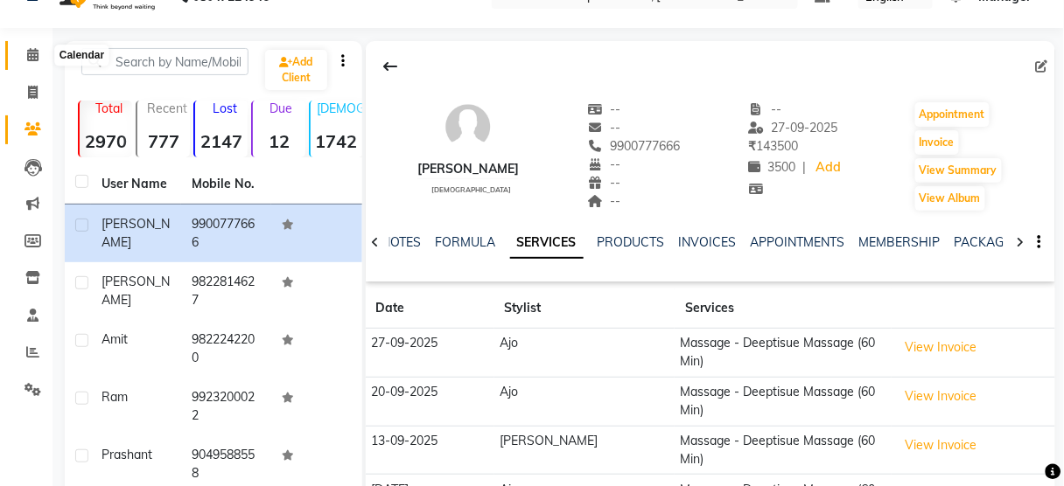
click at [29, 52] on icon at bounding box center [32, 54] width 11 height 13
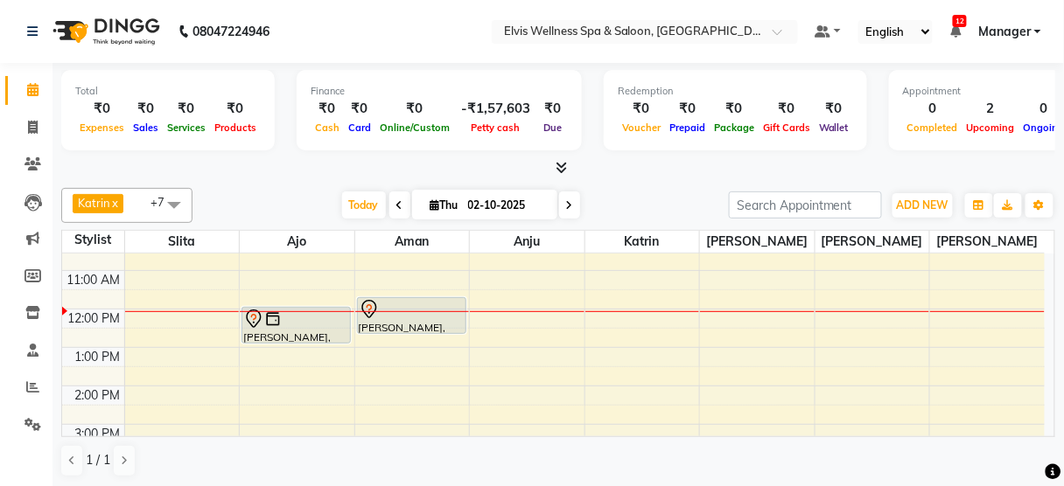
scroll to position [101, 0]
click at [284, 201] on div "Today Thu 02-10-2025" at bounding box center [460, 205] width 519 height 26
click at [665, 293] on div "8:00 AM 9:00 AM 10:00 AM 11:00 AM 12:00 PM 1:00 PM 2:00 PM 3:00 PM 4:00 PM 5:00…" at bounding box center [553, 422] width 982 height 538
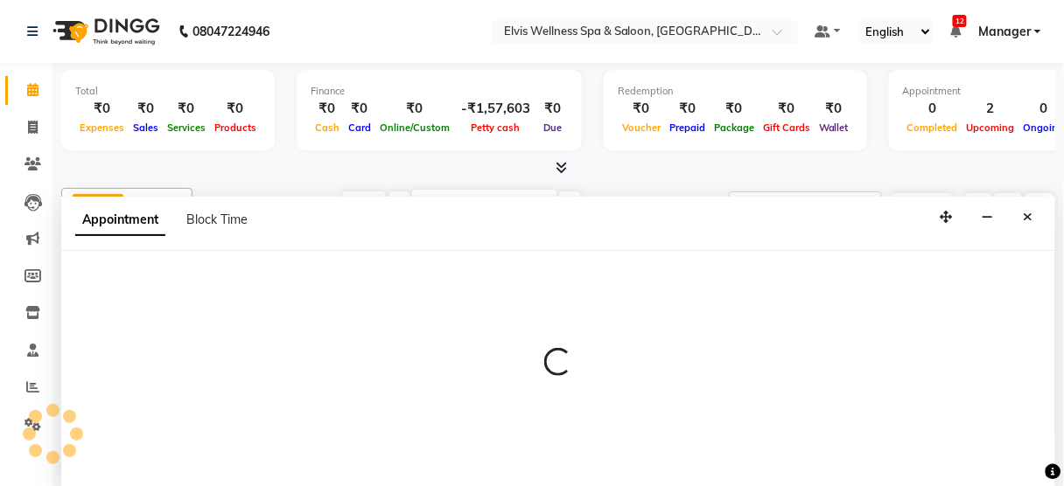
scroll to position [0, 0]
select select "67713"
select select "690"
select select "tentative"
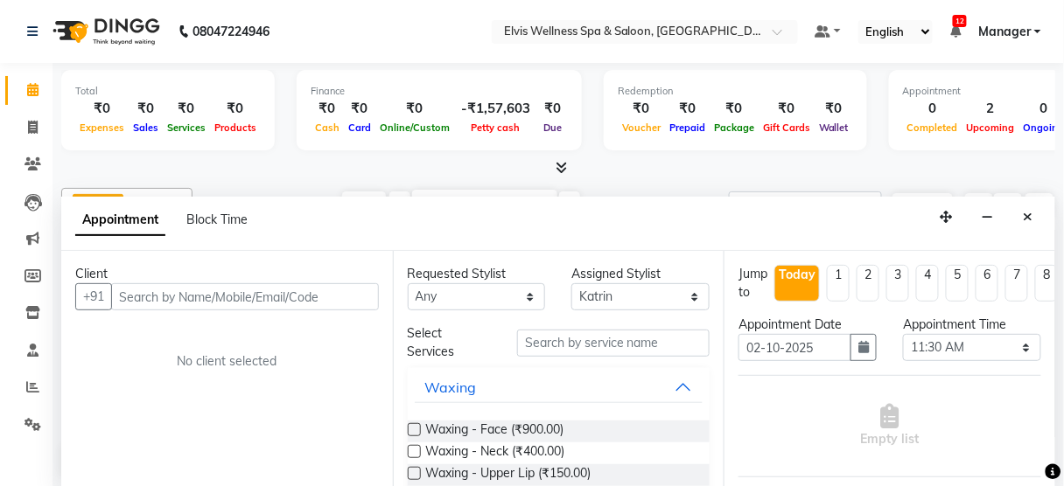
click at [185, 297] on input "text" at bounding box center [245, 296] width 268 height 27
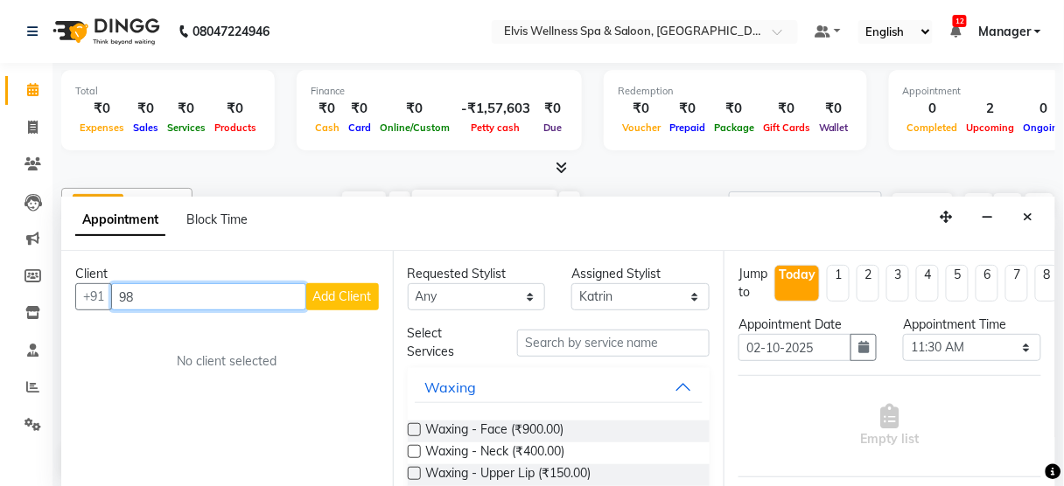
type input "9"
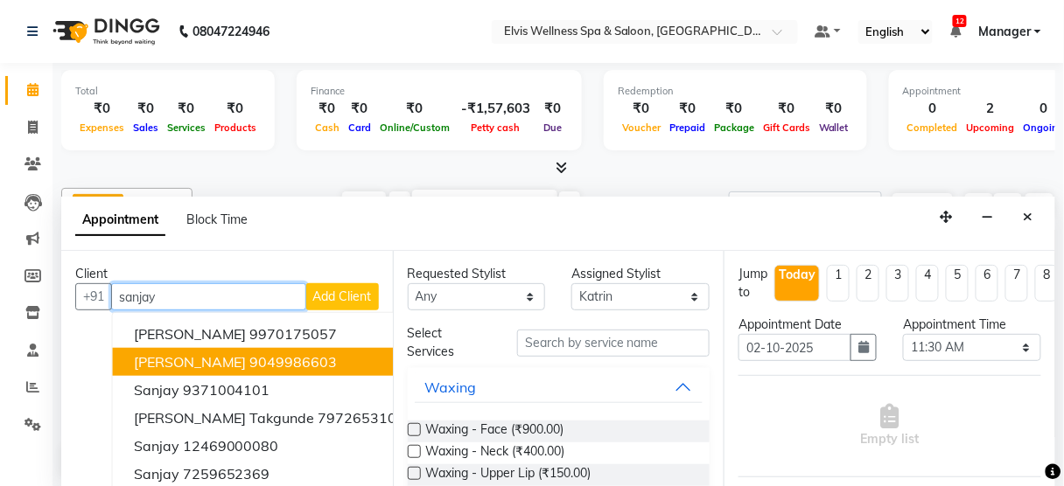
click at [275, 364] on ngb-highlight "9049986603" at bounding box center [293, 361] width 87 height 17
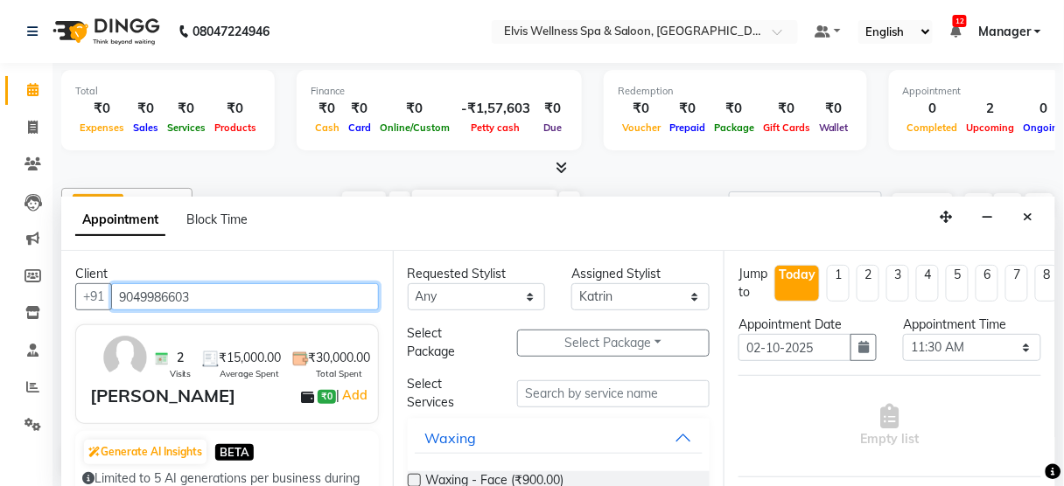
drag, startPoint x: 228, startPoint y: 293, endPoint x: 0, endPoint y: 305, distance: 228.6
click at [0, 305] on app-home "08047224946 Select Location × Elvis Wellness Spa & Saloon, Kalyaninagar Central…" at bounding box center [532, 244] width 1064 height 489
type input "9049986603"
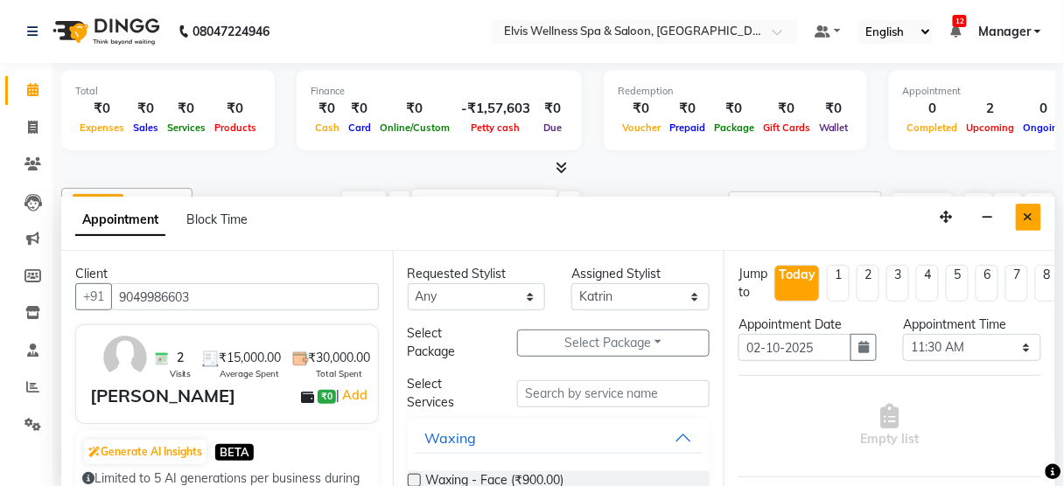
click at [1022, 211] on button "Close" at bounding box center [1028, 217] width 25 height 27
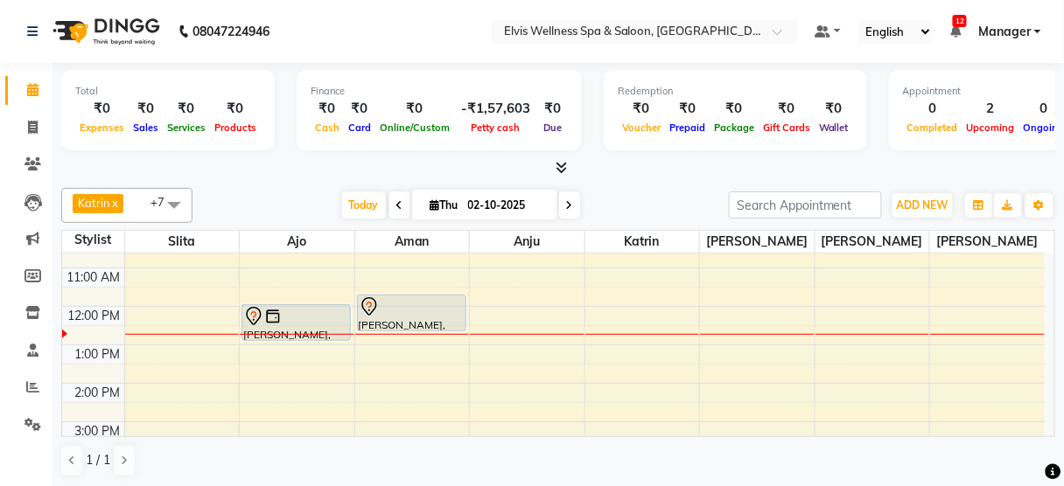
click at [171, 194] on span at bounding box center [174, 204] width 35 height 33
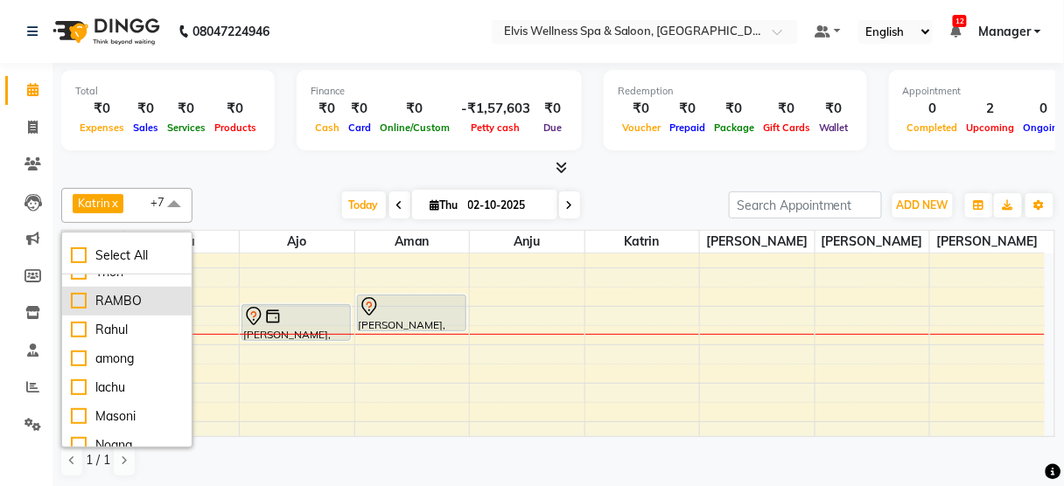
scroll to position [73, 0]
click at [130, 335] on div "Rahul" at bounding box center [127, 332] width 112 height 18
checkbox input "true"
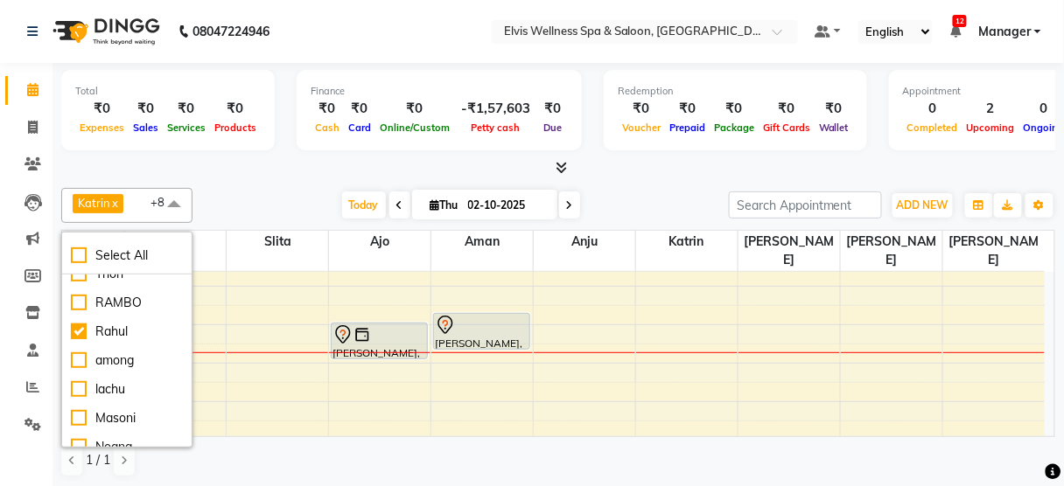
click at [253, 171] on div at bounding box center [558, 168] width 994 height 18
